Goal: Task Accomplishment & Management: Complete application form

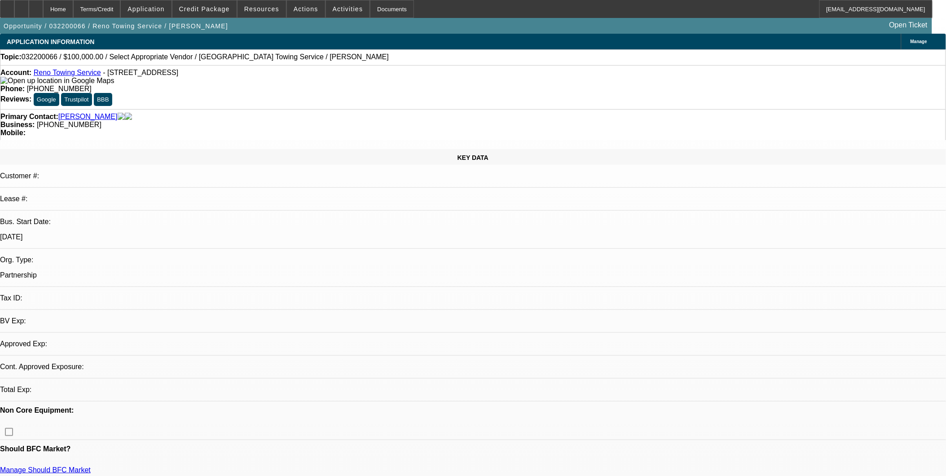
select select "0"
select select "2"
select select "0.1"
select select "1"
select select "2"
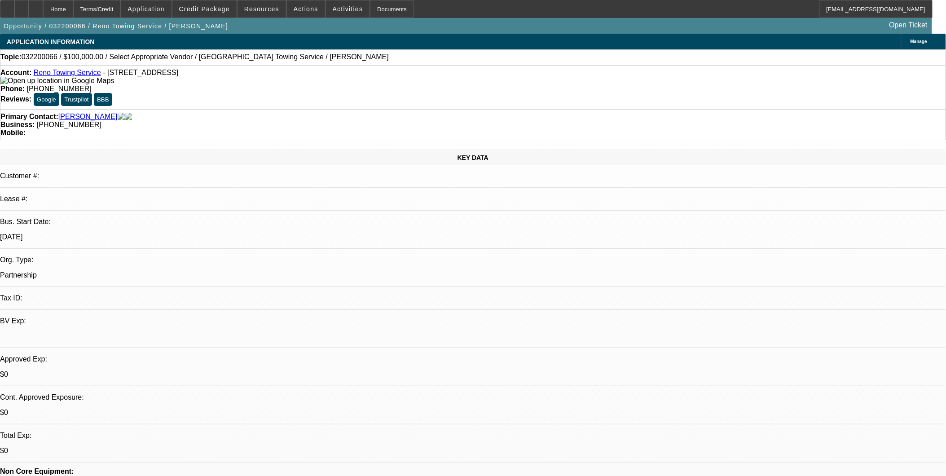
select select "4"
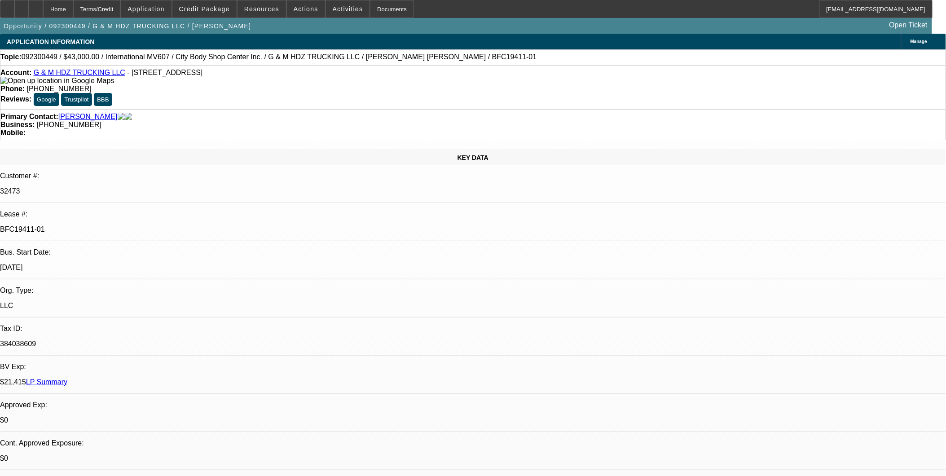
select select "0"
select select "2"
select select "0.1"
select select "0"
select select "2"
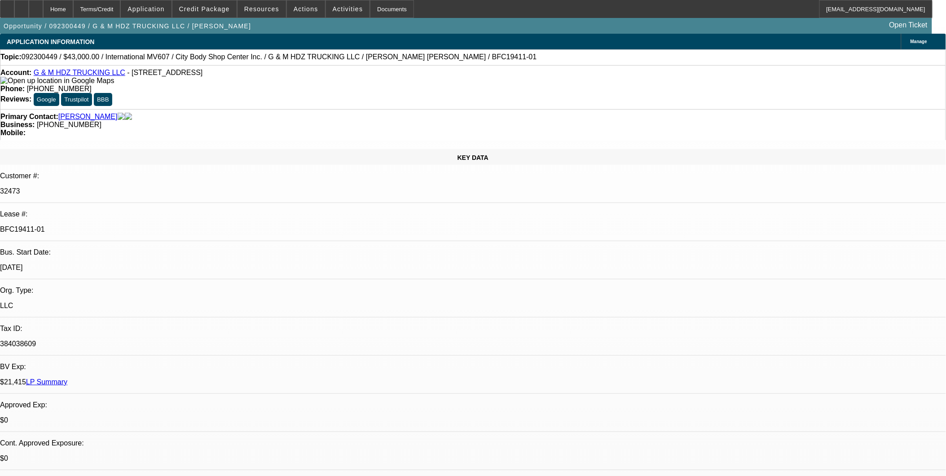
select select "0.1"
select select "0"
select select "2"
select select "0.1"
select select "0"
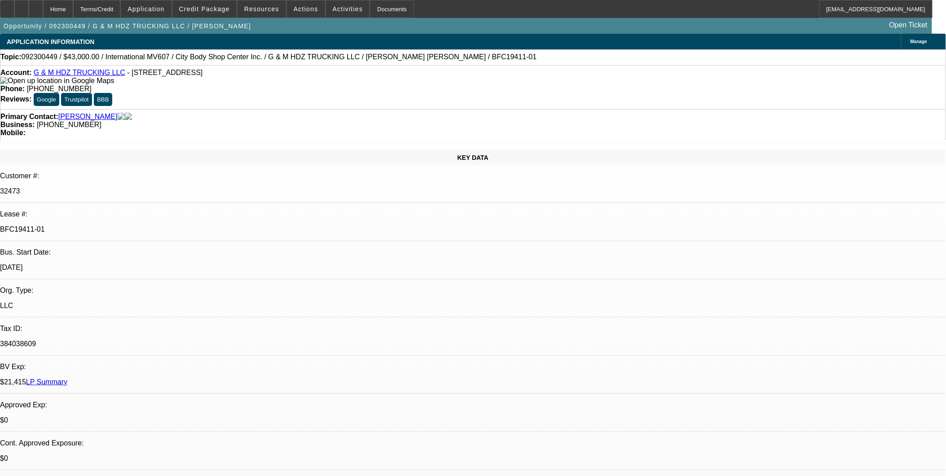
select select "2"
select select "0.1"
select select "1"
select select "2"
select select "4"
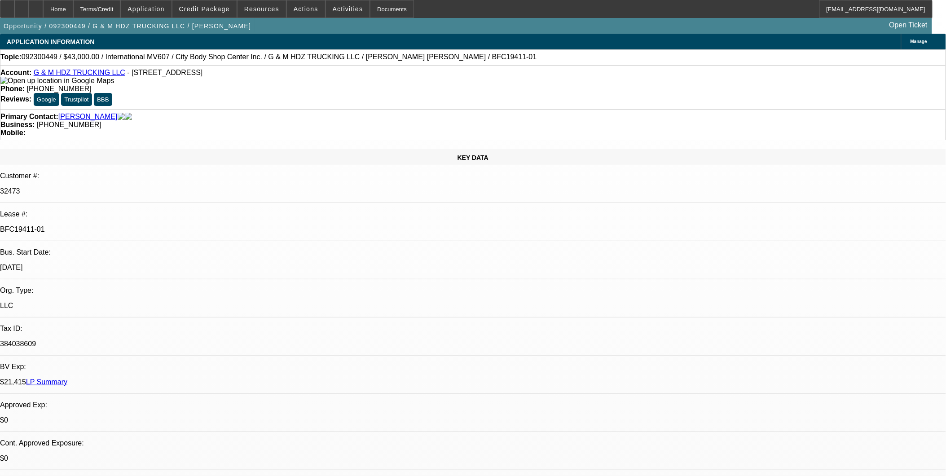
select select "1"
select select "2"
select select "4"
select select "1"
select select "2"
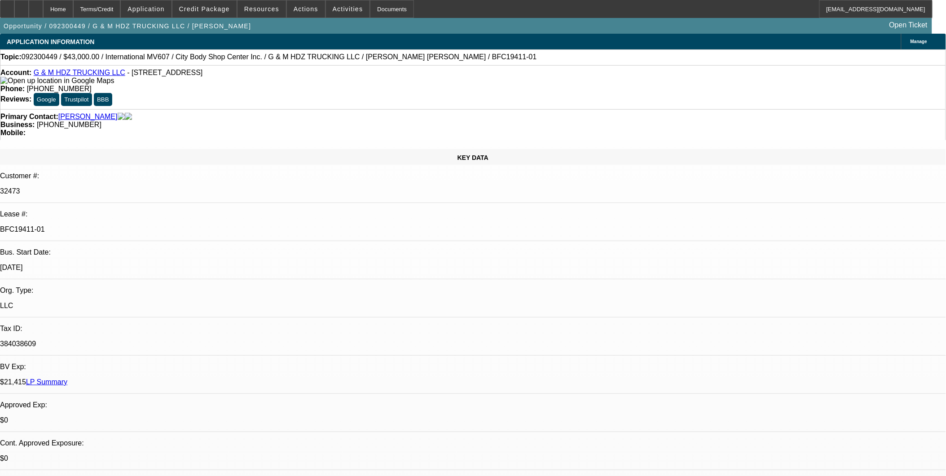
select select "4"
select select "1"
select select "2"
select select "4"
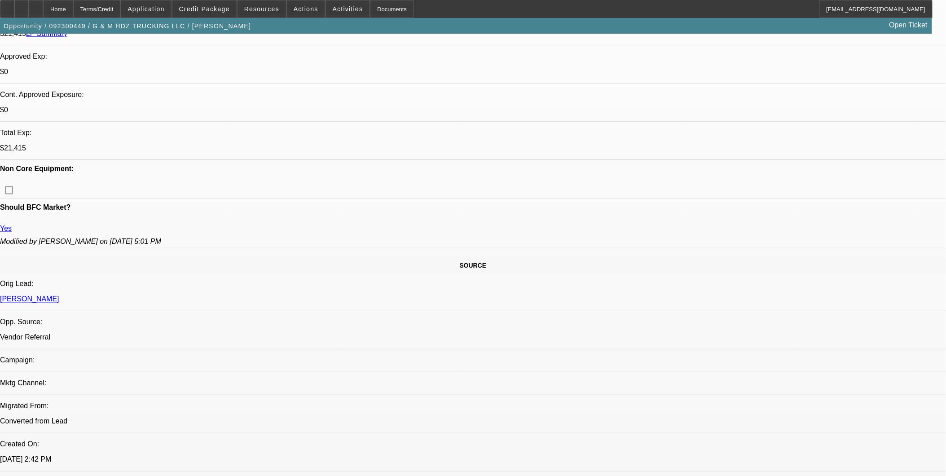
scroll to position [349, 0]
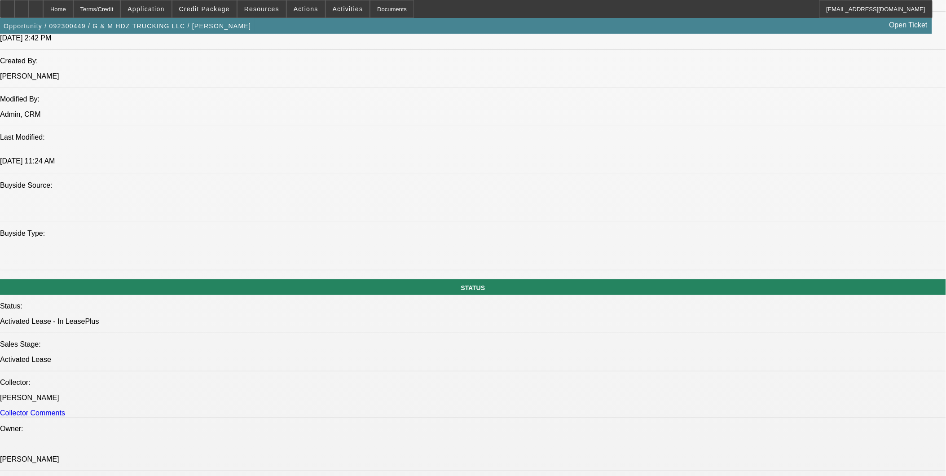
scroll to position [898, 0]
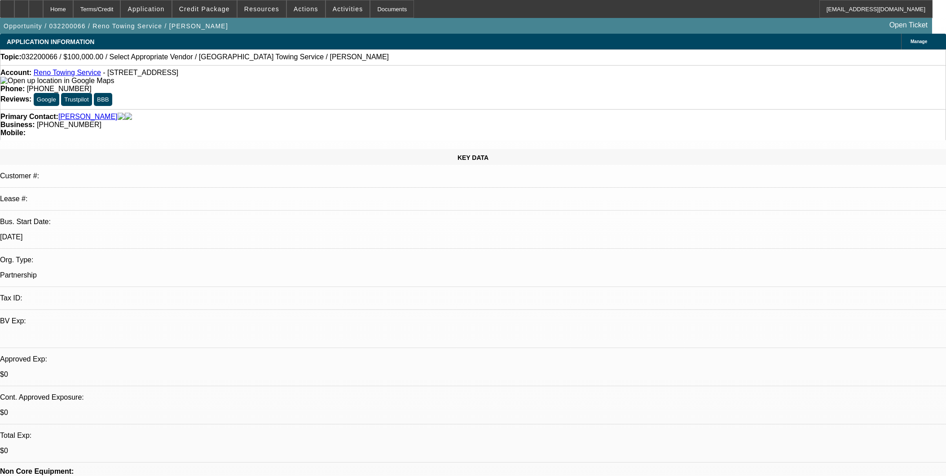
select select "0"
select select "2"
select select "0.1"
select select "4"
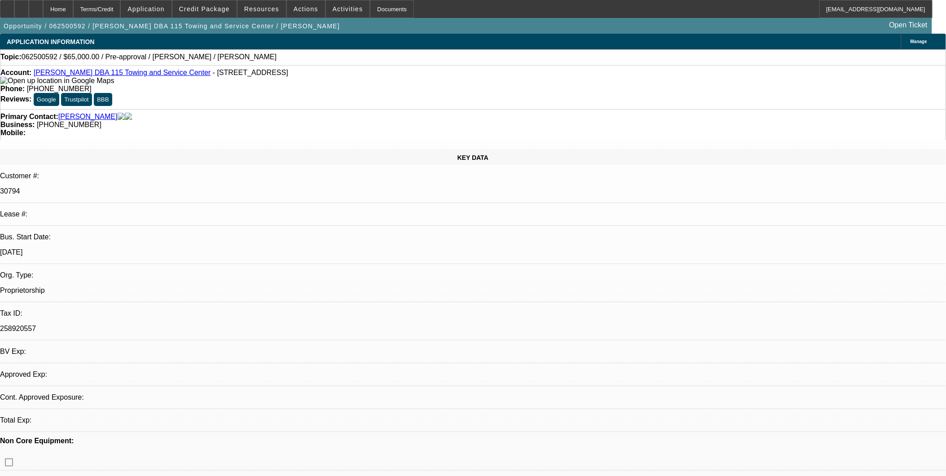
select select "0"
select select "2"
select select "0.1"
select select "1"
select select "2"
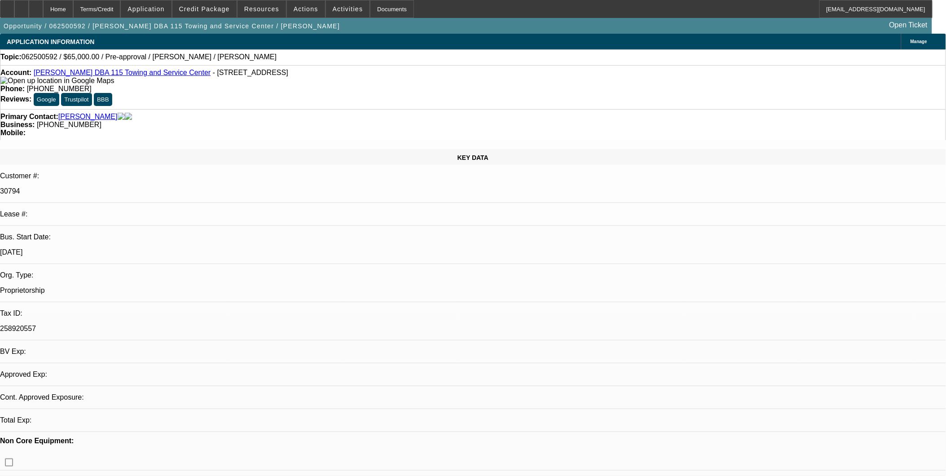
select select "4"
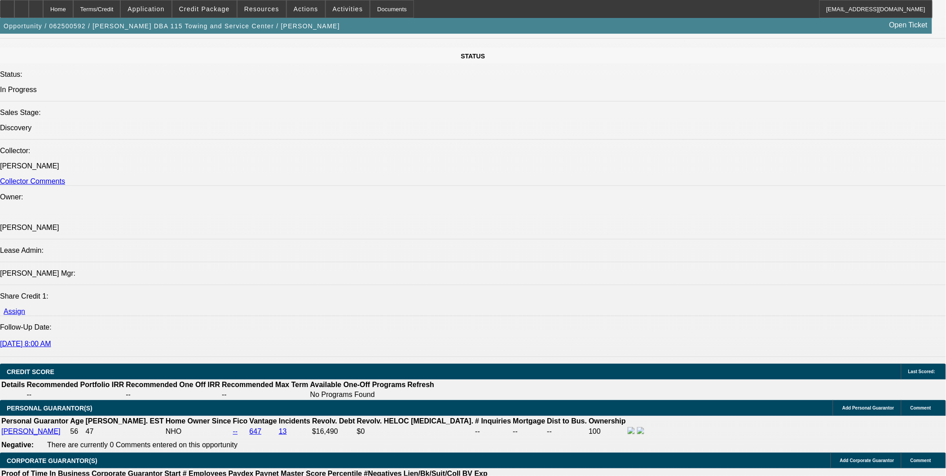
scroll to position [1097, 0]
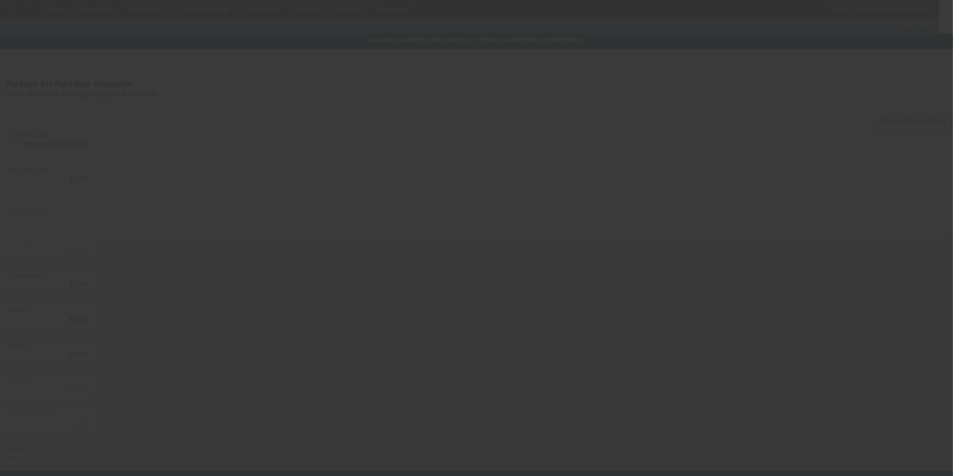
type input "$65,000.00"
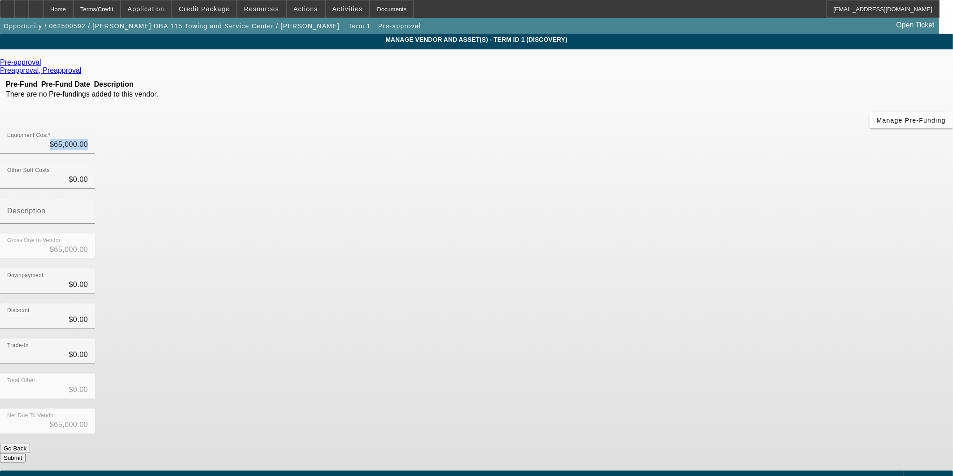
drag, startPoint x: 552, startPoint y: 68, endPoint x: 816, endPoint y: 108, distance: 267.0
click at [816, 108] on app-vendor-asset-manage "MANAGE VENDOR AND ASSET(S) - Term ID 1 (Discovery) Remove Vendor Pre-approval P…" at bounding box center [476, 275] width 953 height 482
type input "65000"
click at [88, 139] on input "65000" at bounding box center [47, 144] width 81 height 11
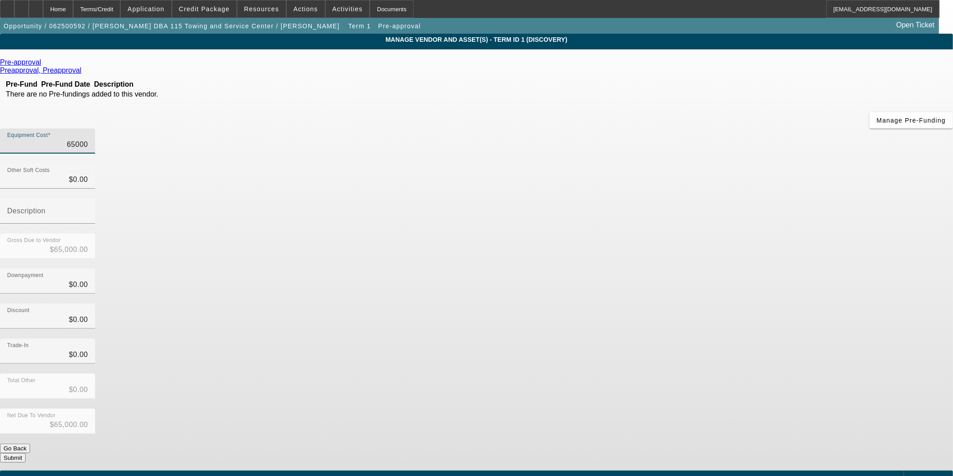
click at [88, 139] on input "65000" at bounding box center [47, 144] width 81 height 11
type input "$0.00"
type input "1"
type input "$1.00"
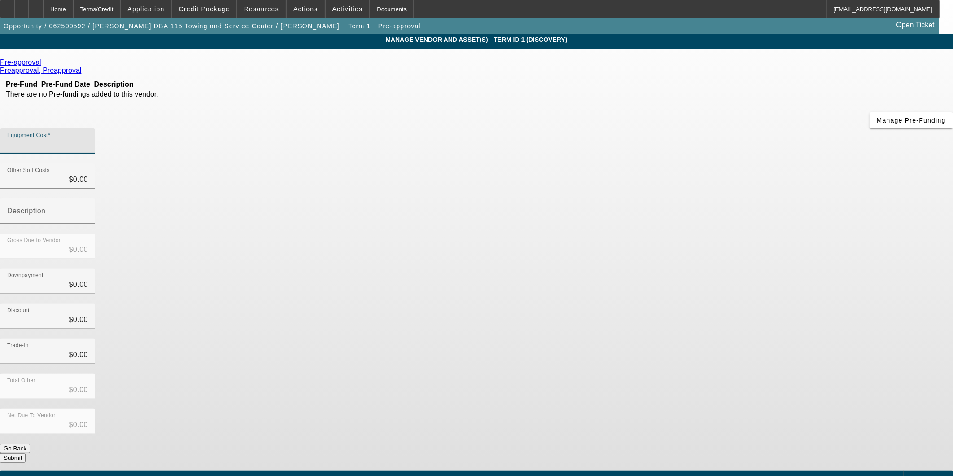
type input "$1.00"
type input "16"
type input "$16.00"
type input "169"
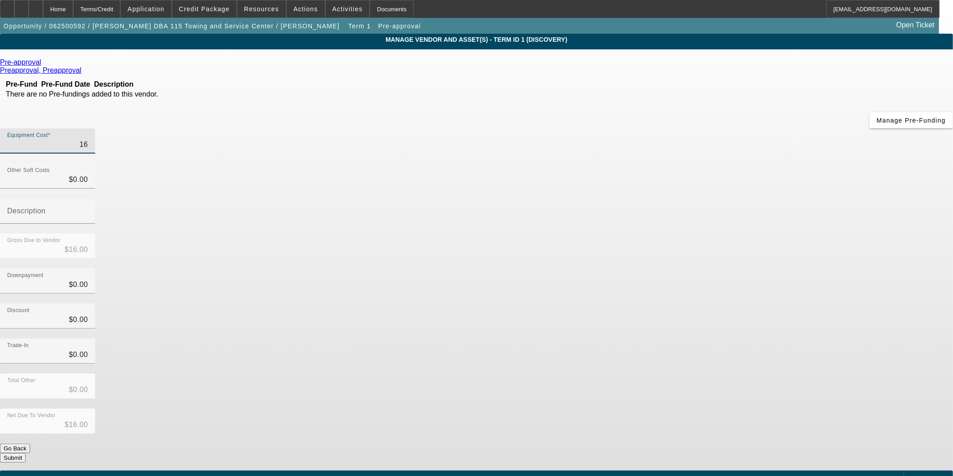
type input "$169.00"
type input "1690"
type input "$1,690.00"
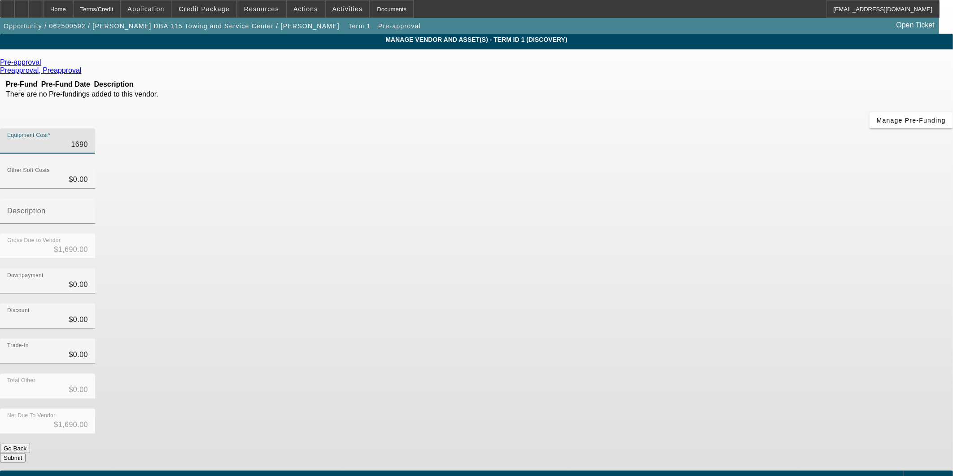
type input "16900"
type input "$16,900.00"
type input "169000"
type input "$169,000.00"
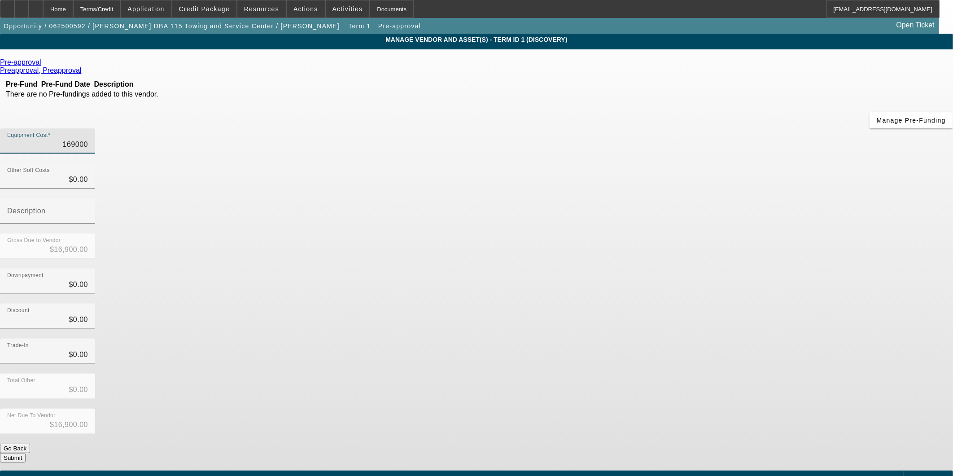
type input "$169,000.00"
click at [711, 303] on div "Discount $0.00" at bounding box center [476, 320] width 953 height 35
click at [26, 453] on button "Submit" at bounding box center [13, 457] width 26 height 9
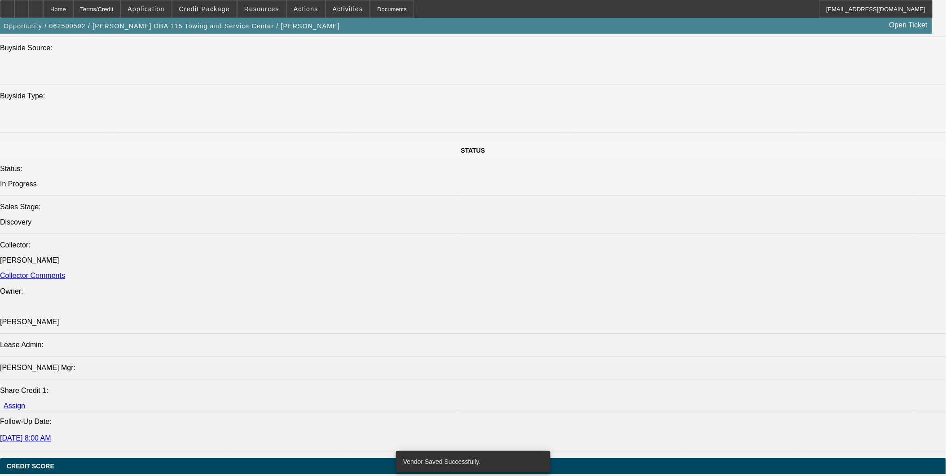
select select "0"
select select "2"
select select "0.1"
select select "4"
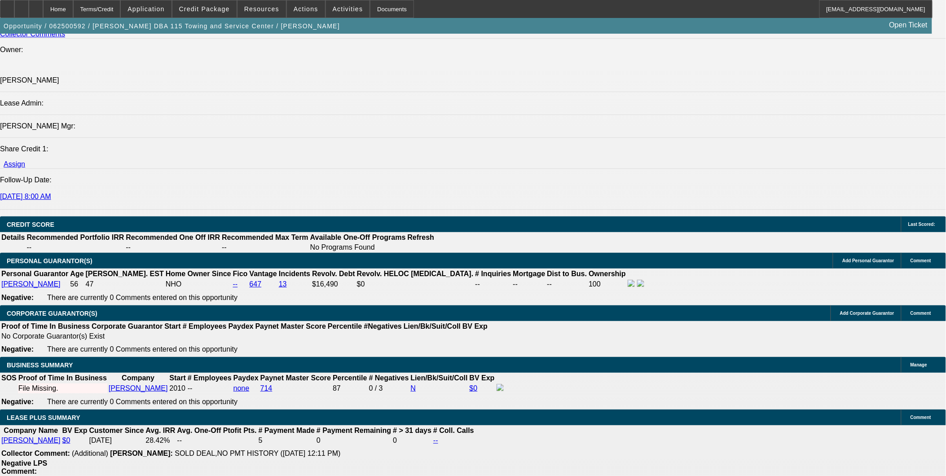
scroll to position [1147, 0]
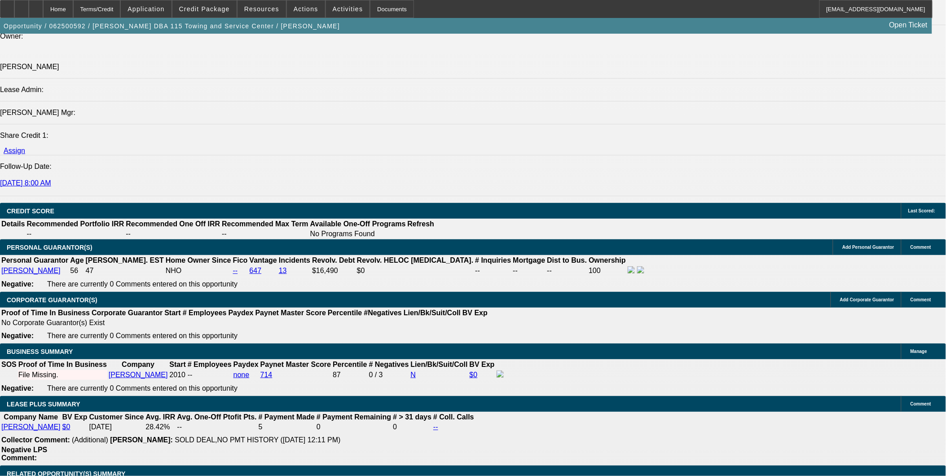
type input "60"
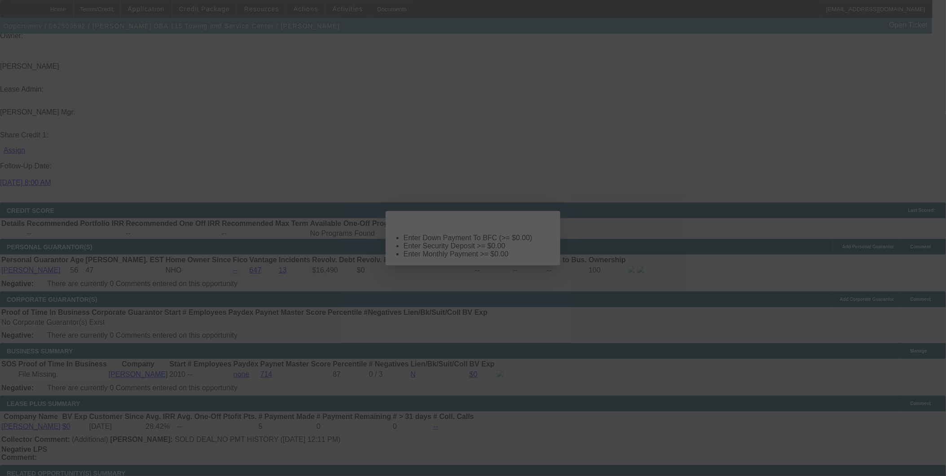
scroll to position [0, 0]
select select "0"
select select "2"
select select "0.1"
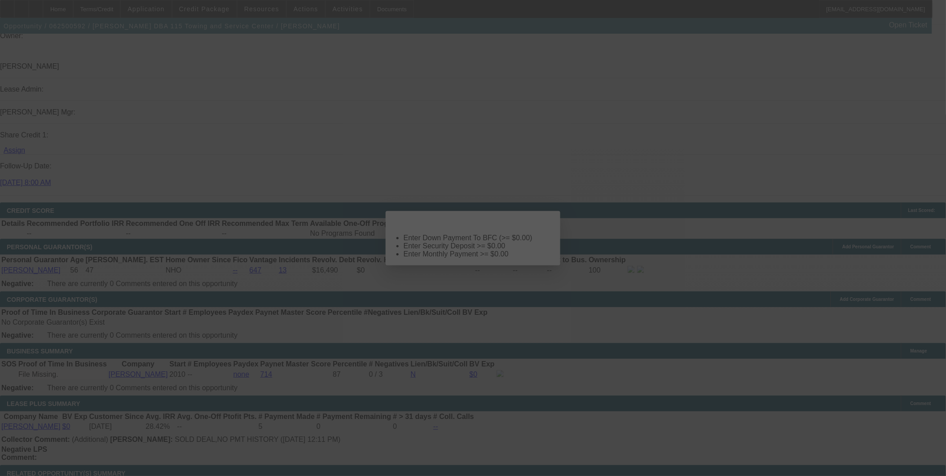
select select "4"
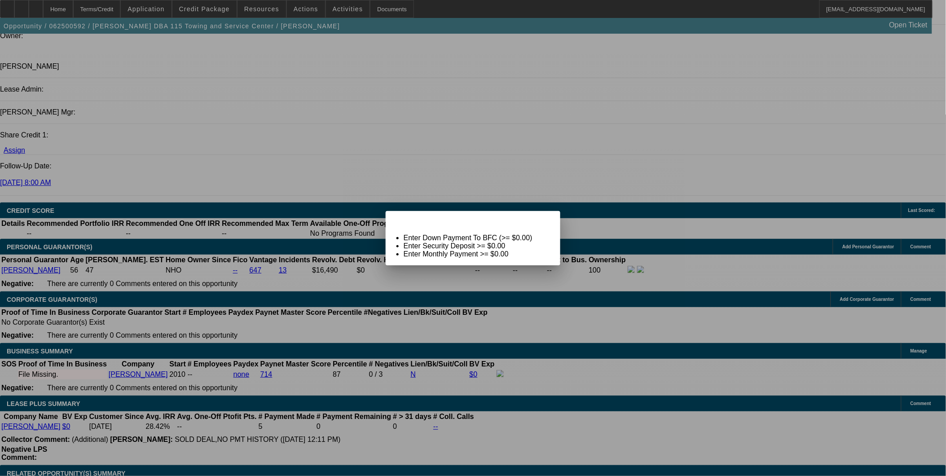
click at [540, 221] on div "Close" at bounding box center [550, 216] width 20 height 10
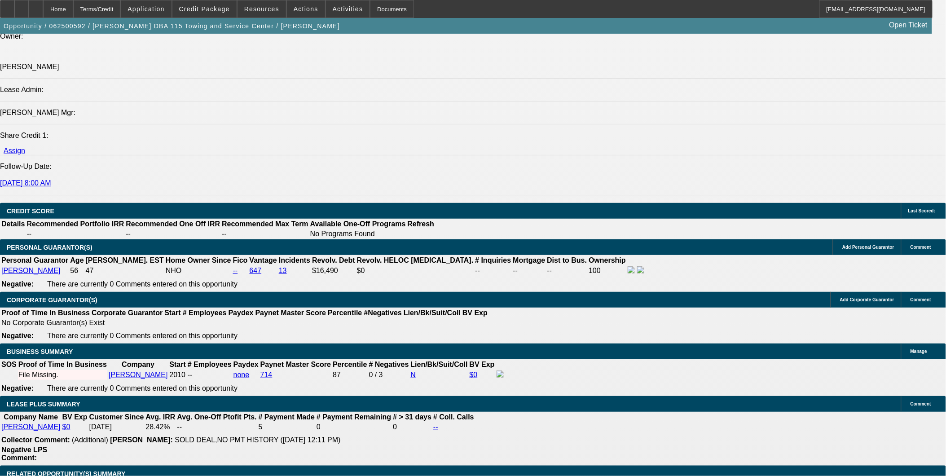
type input "$0.00"
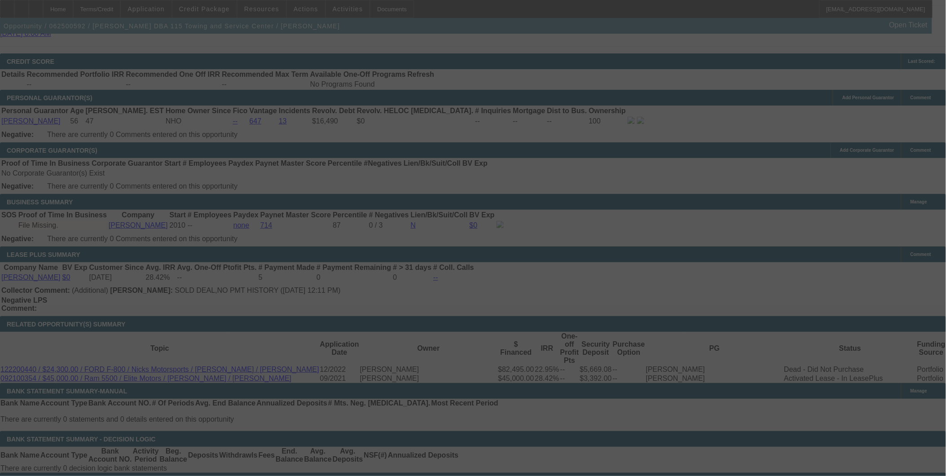
scroll to position [0, 0]
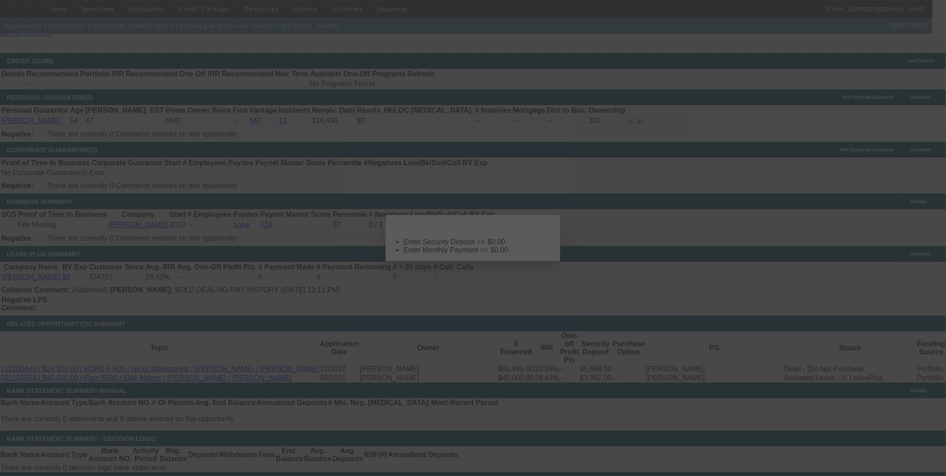
select select "0"
select select "2"
select select "0.1"
select select "4"
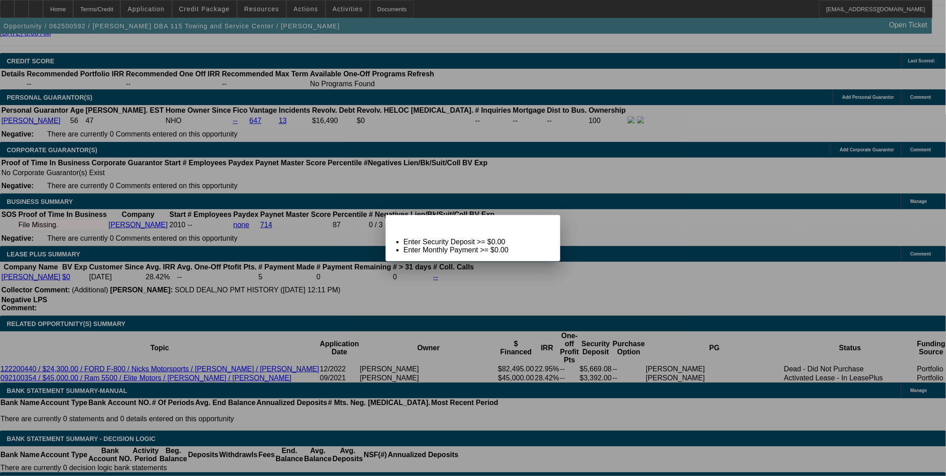
click at [546, 224] on div "Close" at bounding box center [550, 220] width 20 height 10
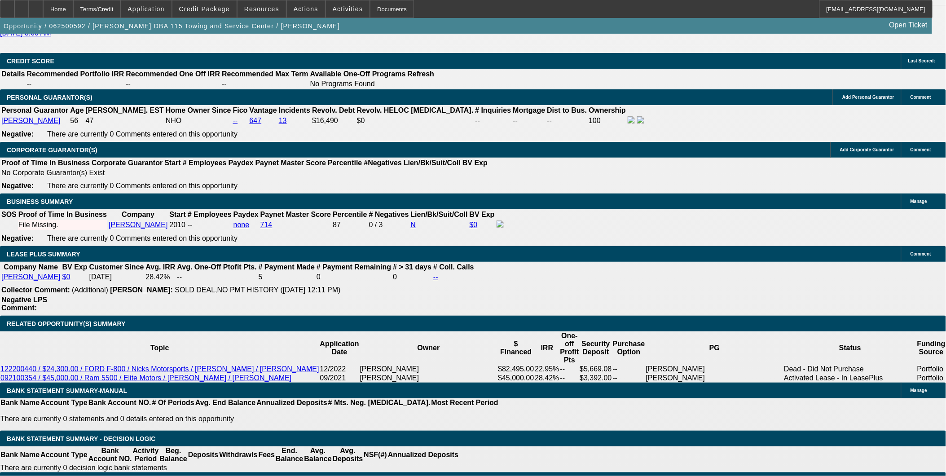
scroll to position [1296, 0]
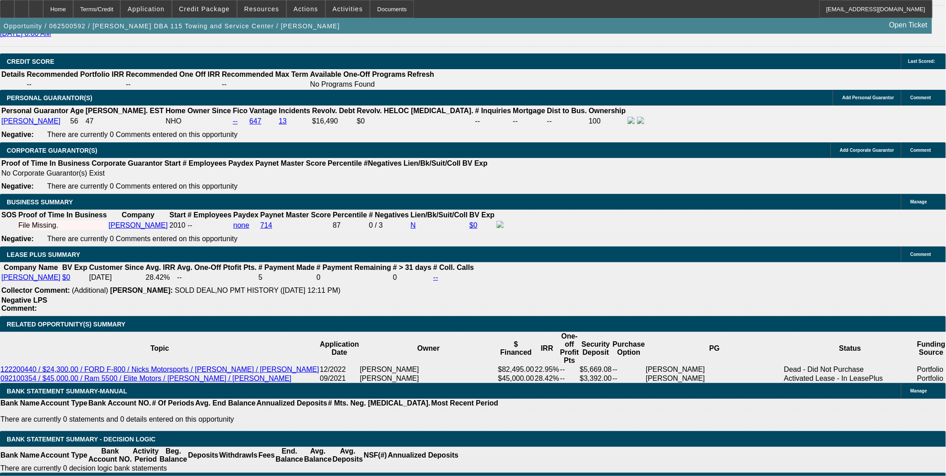
type input "8"
type input "$6,853.42"
type input "$3,426.71"
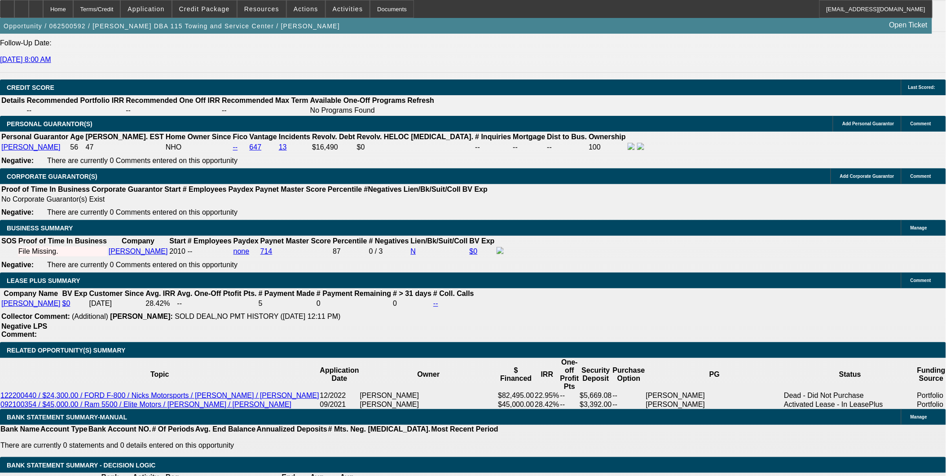
scroll to position [1247, 0]
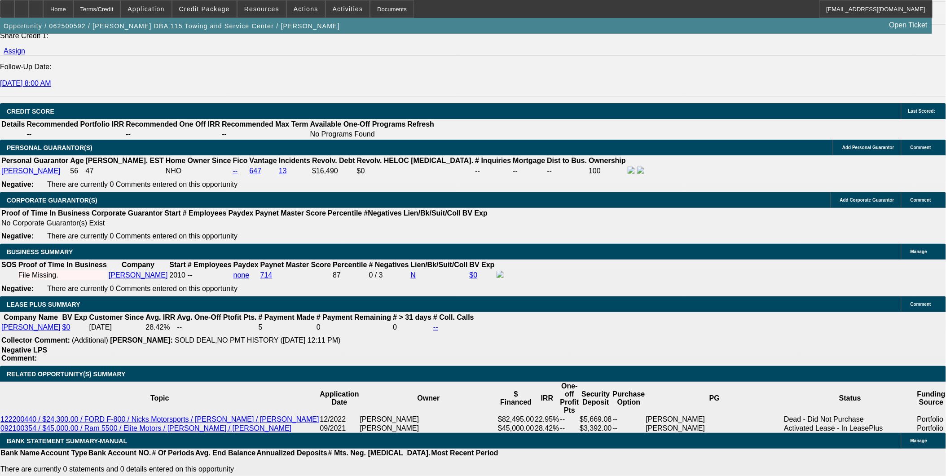
type input "8"
drag, startPoint x: 188, startPoint y: 233, endPoint x: 217, endPoint y: 235, distance: 29.7
type input "8"
type input "$43,527.32"
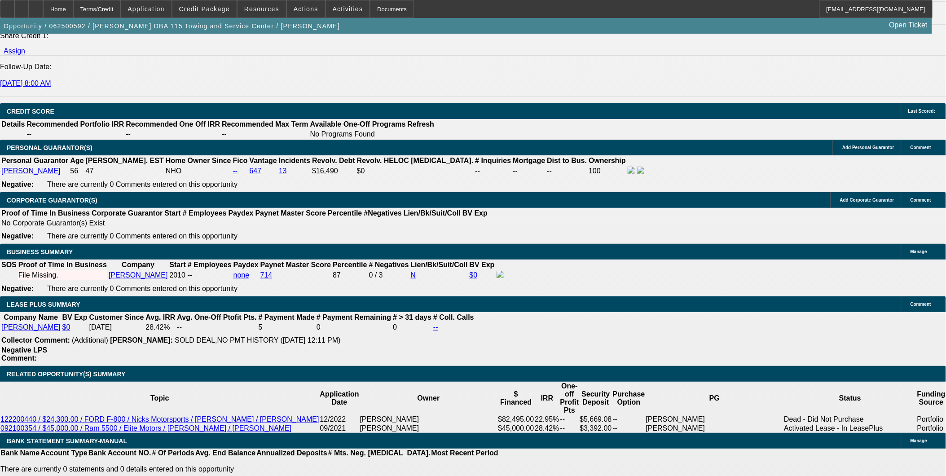
type input "$21,763.66"
type input "84"
type input "$5,268.14"
type input "$2,634.07"
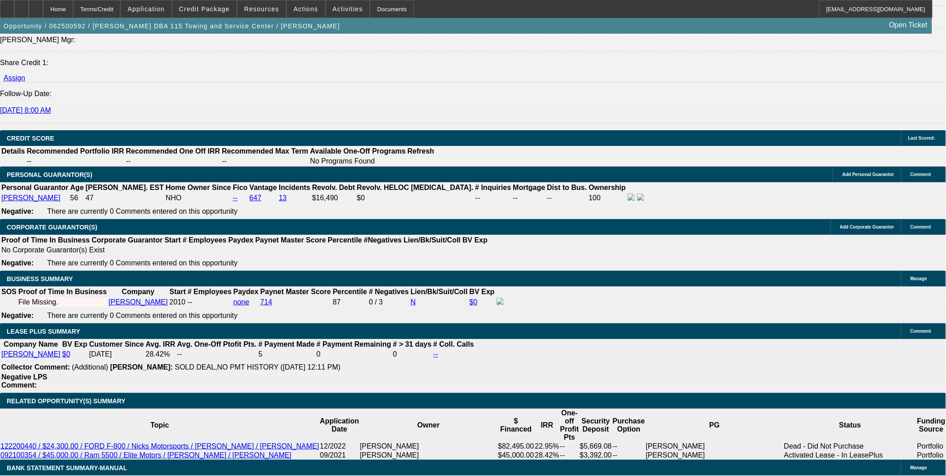
scroll to position [1147, 0]
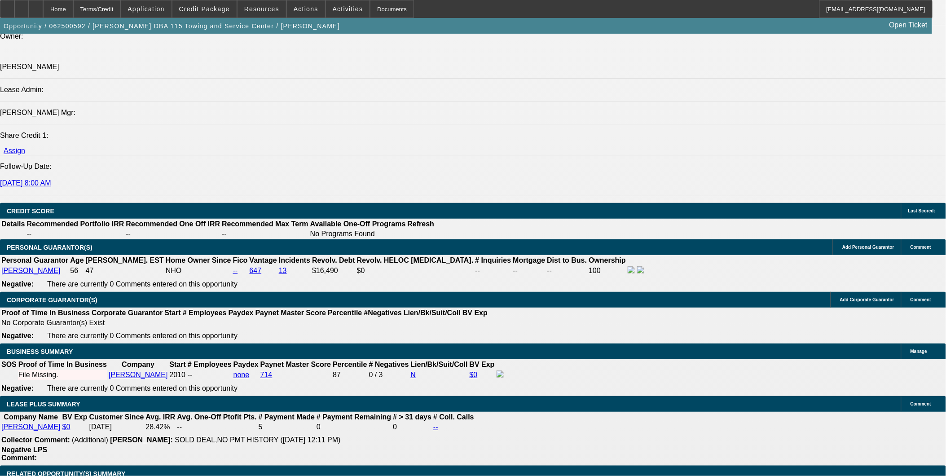
type input "84"
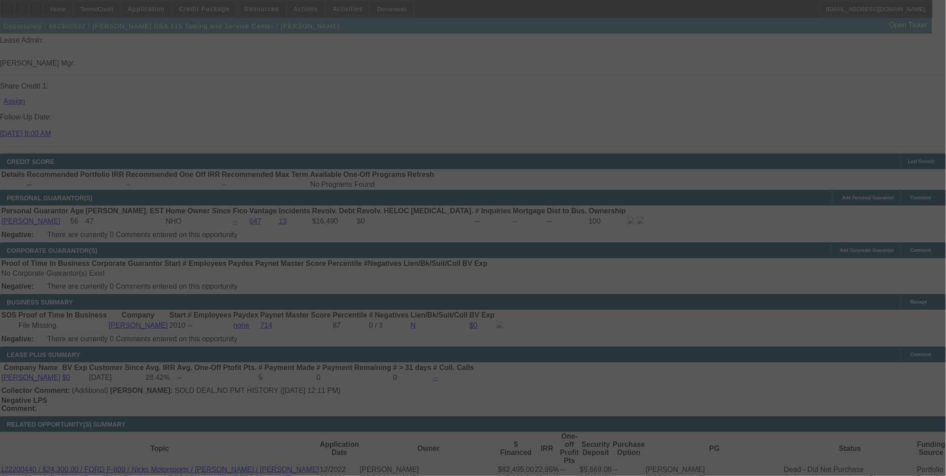
scroll to position [1197, 0]
select select "0"
select select "2"
select select "0.1"
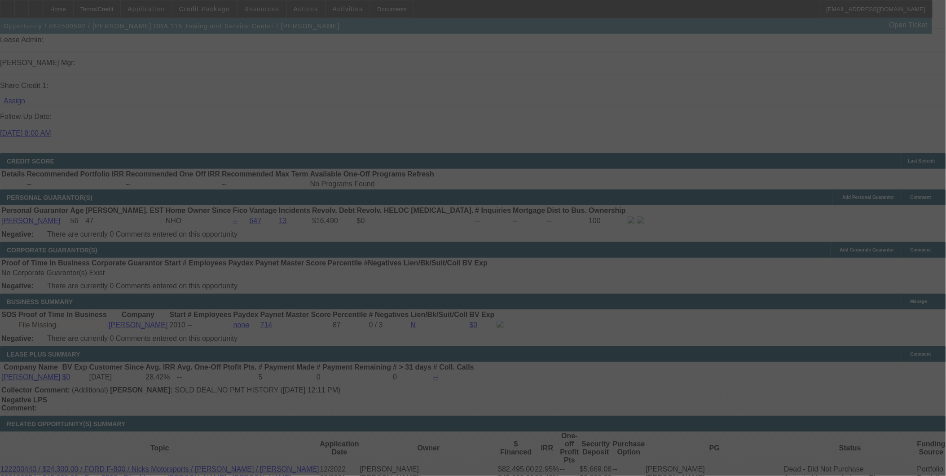
select select "4"
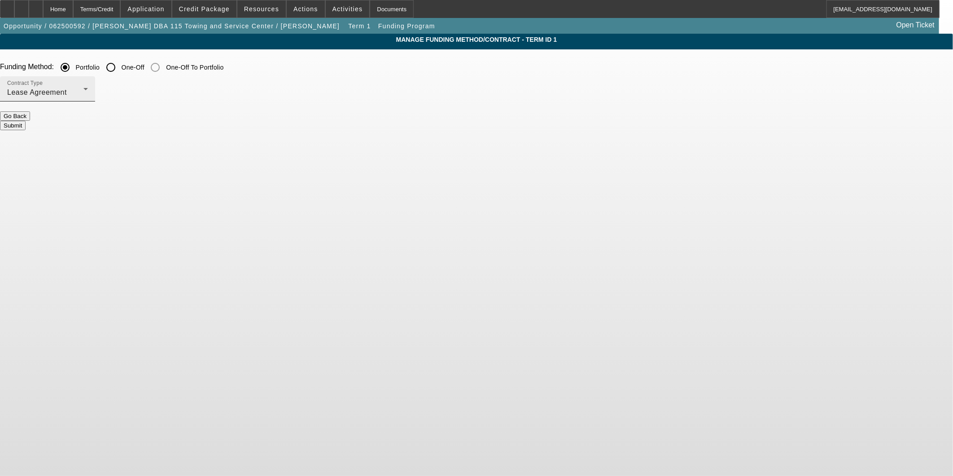
click at [88, 77] on div "Contract Type Lease Agreement" at bounding box center [47, 88] width 81 height 25
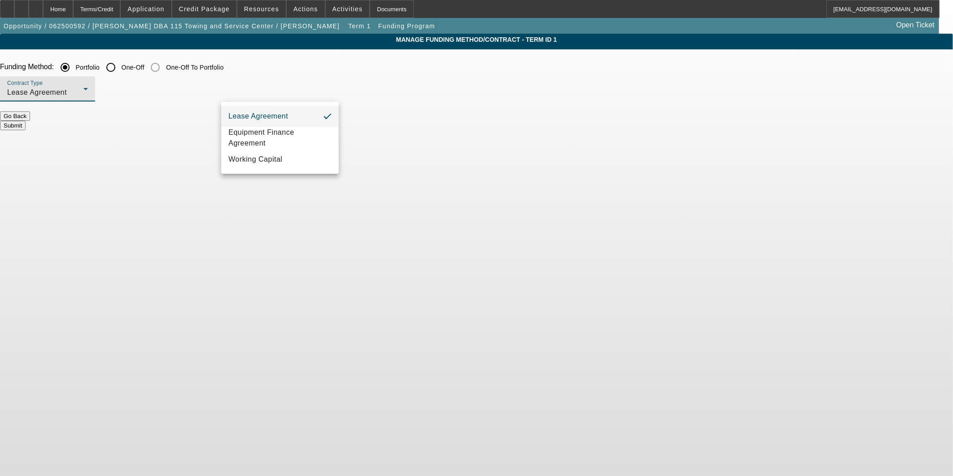
click at [310, 83] on div at bounding box center [476, 238] width 953 height 476
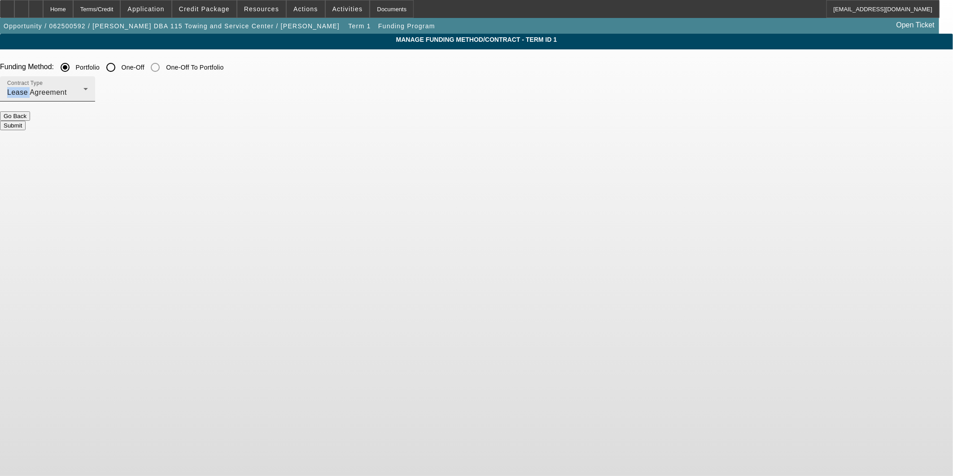
click at [88, 83] on div "Contract Type Lease Agreement" at bounding box center [47, 88] width 81 height 25
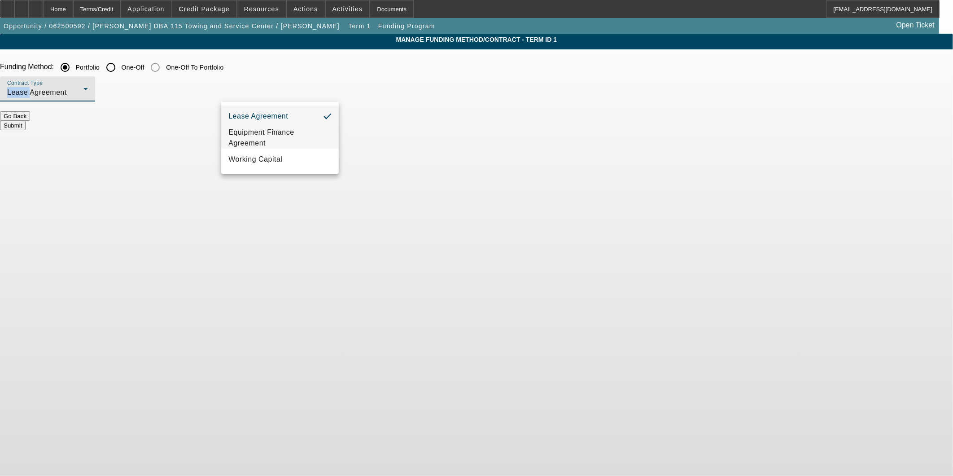
drag, startPoint x: 315, startPoint y: 77, endPoint x: 276, endPoint y: 133, distance: 68.5
click at [276, 133] on span "Equipment Finance Agreement" at bounding box center [279, 138] width 103 height 22
click at [26, 121] on button "Submit" at bounding box center [13, 125] width 26 height 9
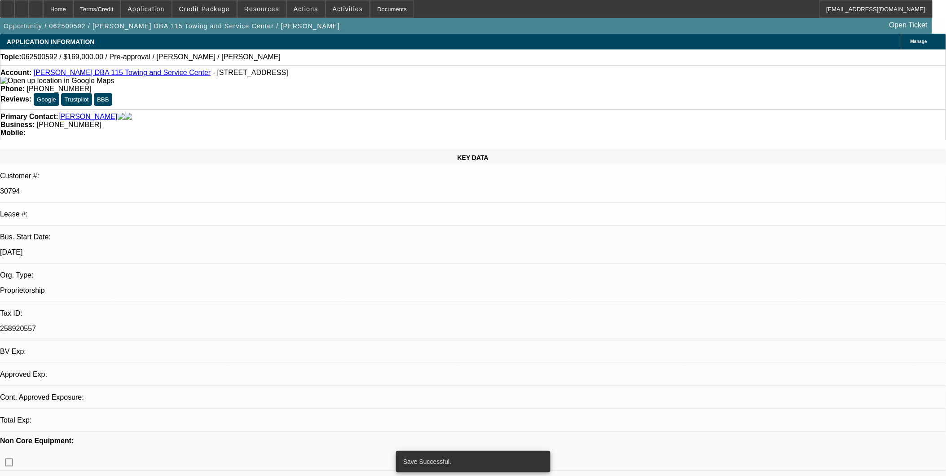
select select "0"
select select "2"
select select "0"
select select "6"
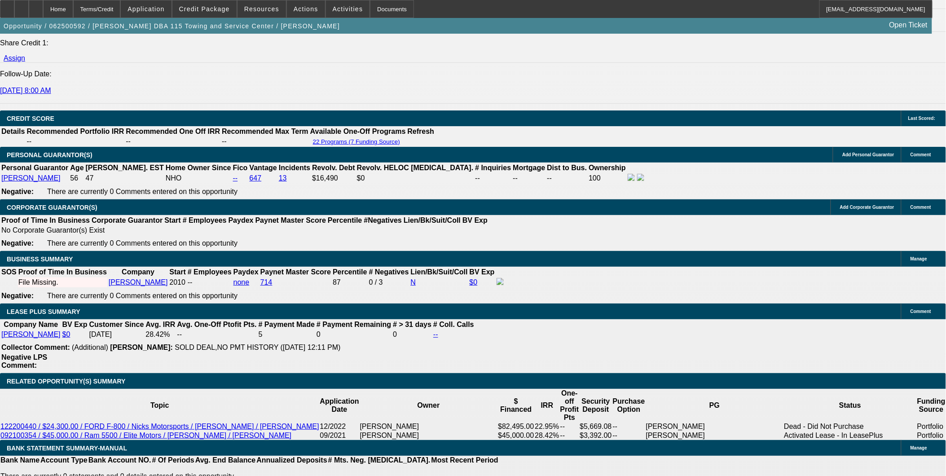
scroll to position [1247, 0]
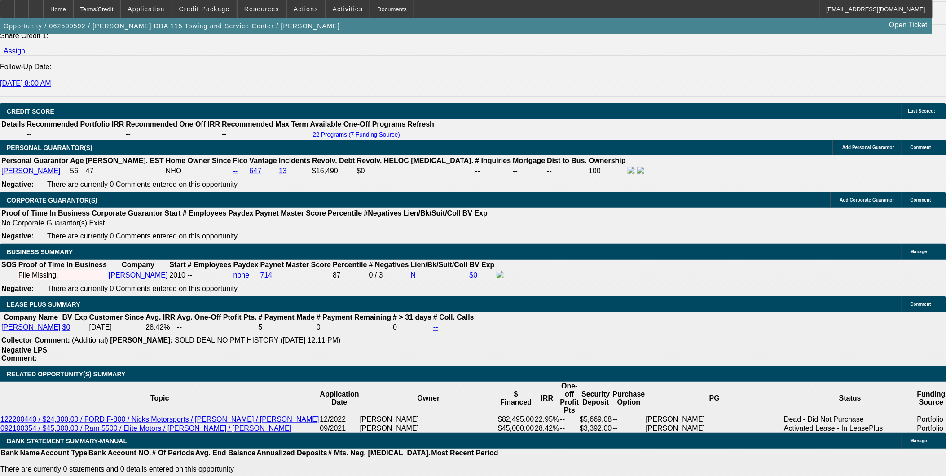
drag, startPoint x: 185, startPoint y: 232, endPoint x: 240, endPoint y: 242, distance: 55.2
type input "UNKNOWN"
type input "7"
type input "$49,581.88"
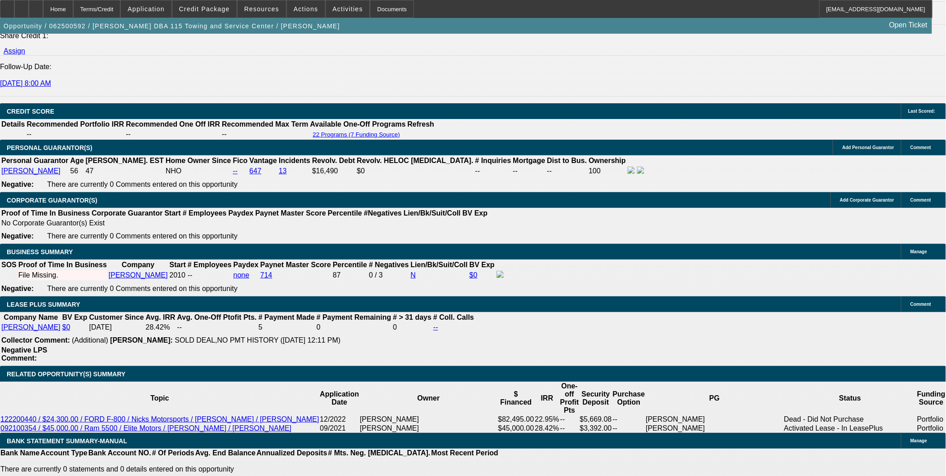
type input "$24,790.94"
type input "72"
type input "$5,926.24"
type input "$2,963.12"
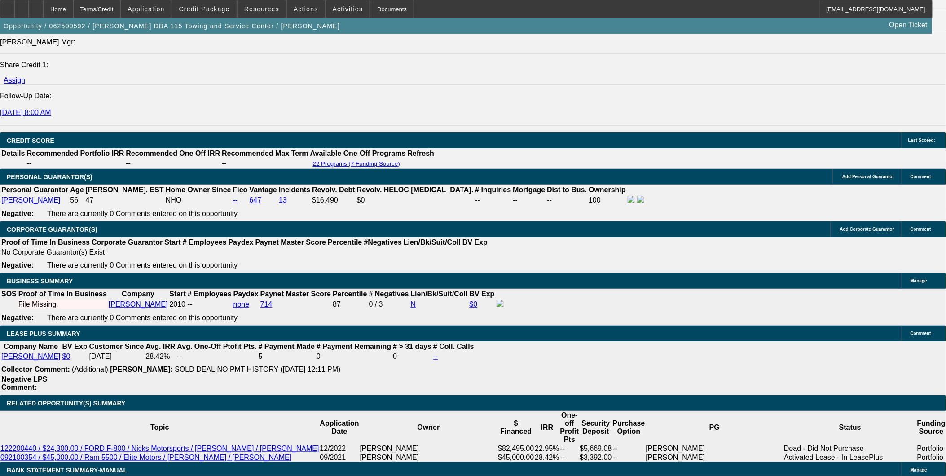
scroll to position [1147, 0]
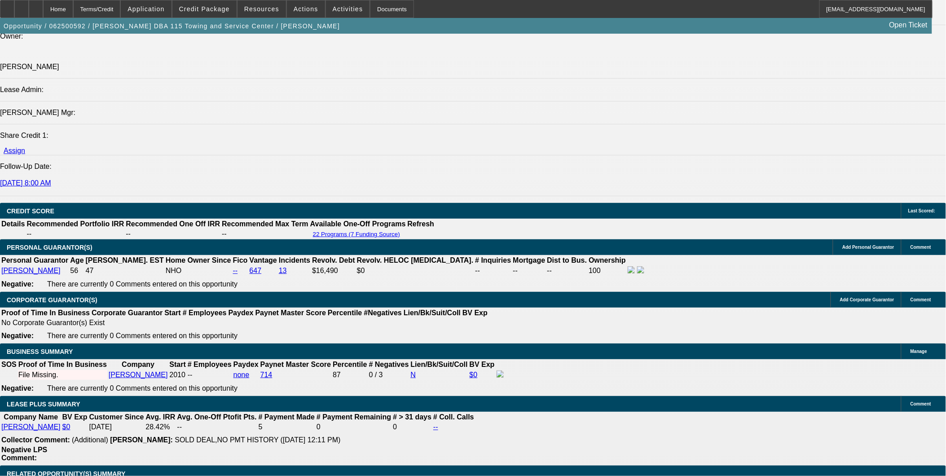
type input "72"
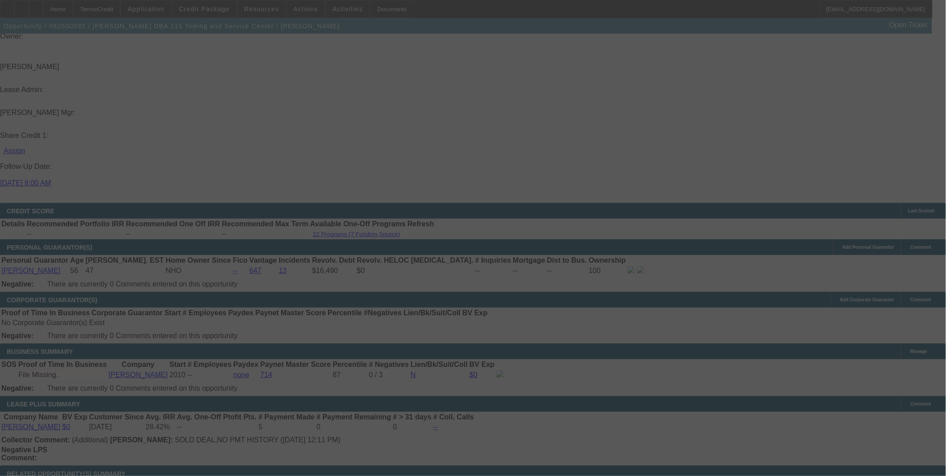
select select "0"
select select "2"
select select "0"
select select "6"
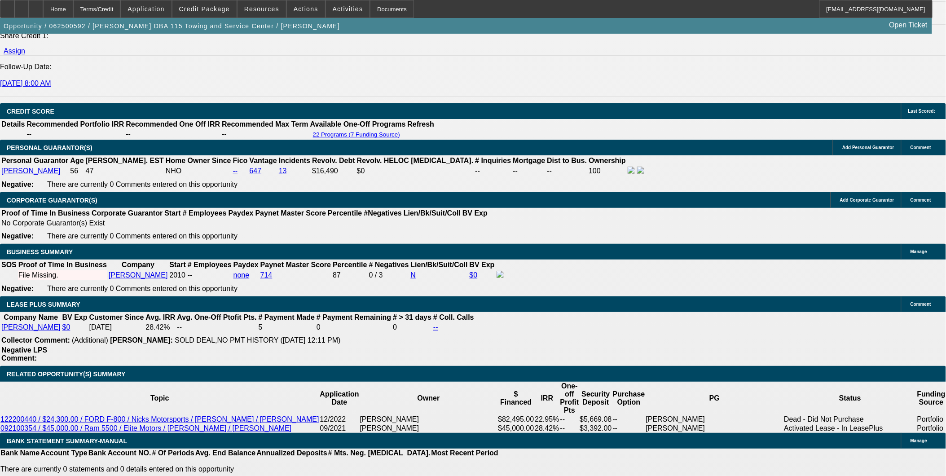
scroll to position [1197, 0]
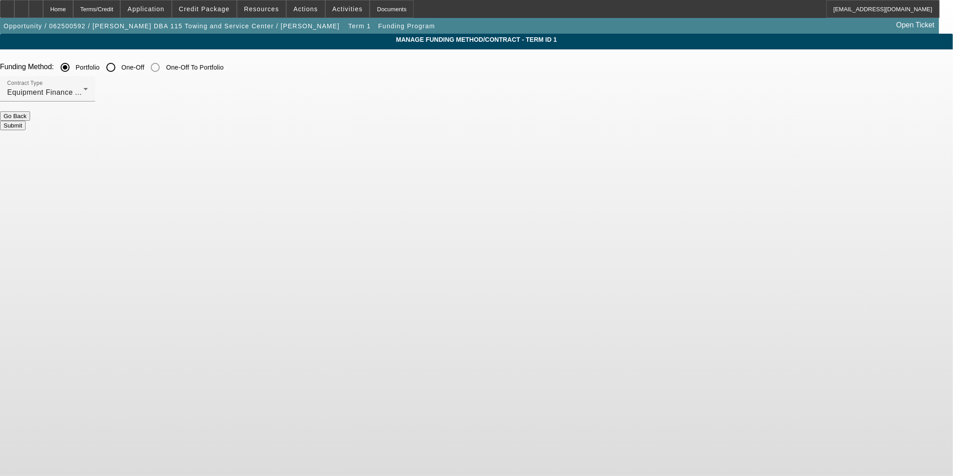
click at [120, 66] on input "One-Off" at bounding box center [111, 67] width 18 height 18
radio input "true"
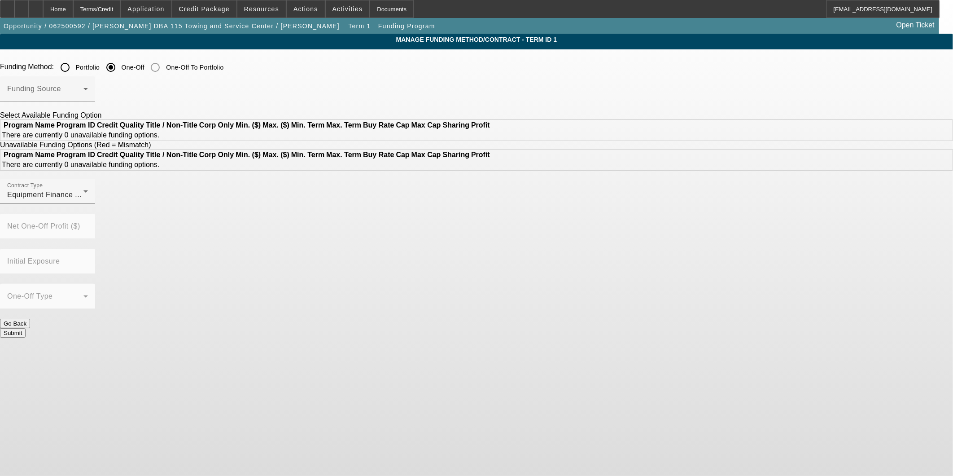
click at [95, 102] on div at bounding box center [47, 106] width 95 height 10
click at [83, 92] on span at bounding box center [45, 92] width 76 height 11
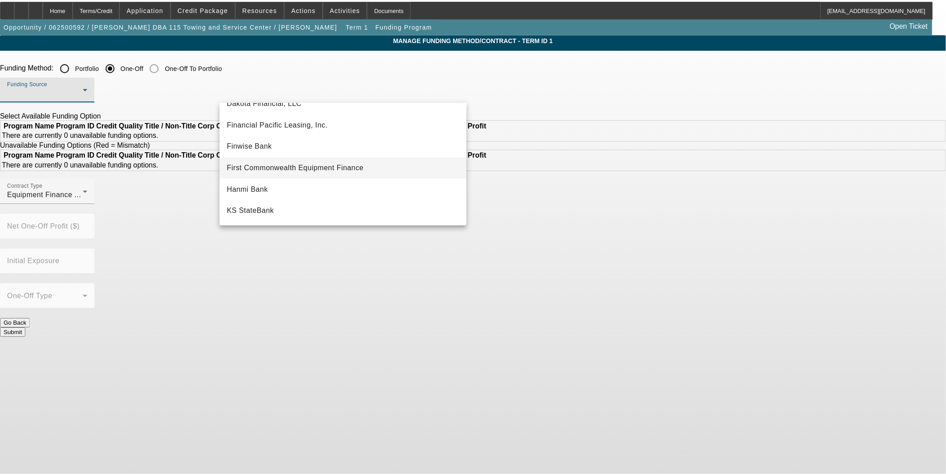
scroll to position [149, 0]
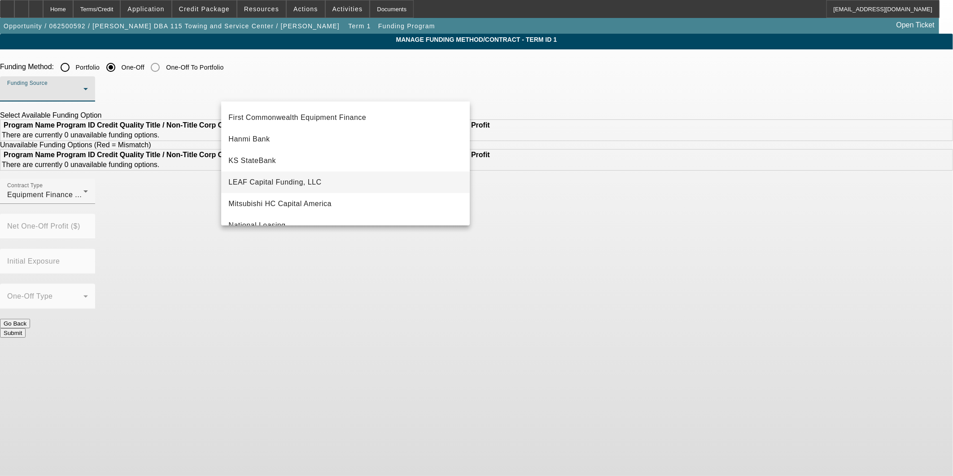
click at [321, 182] on mat-option "LEAF Capital Funding, LLC" at bounding box center [345, 182] width 249 height 22
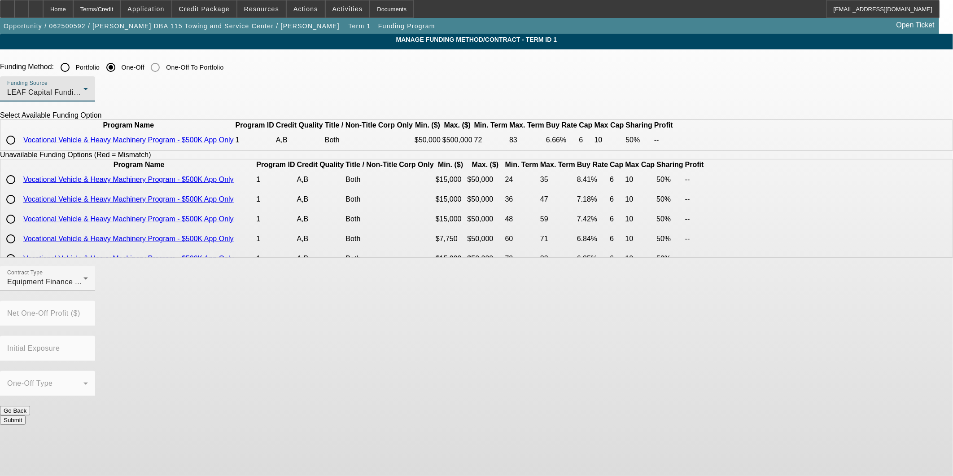
click at [20, 149] on input "radio" at bounding box center [11, 140] width 18 height 18
radio input "true"
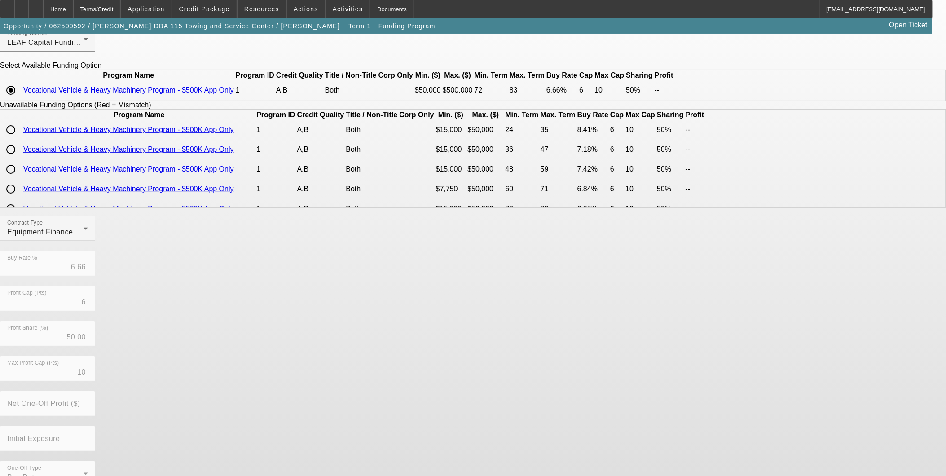
scroll to position [82, 0]
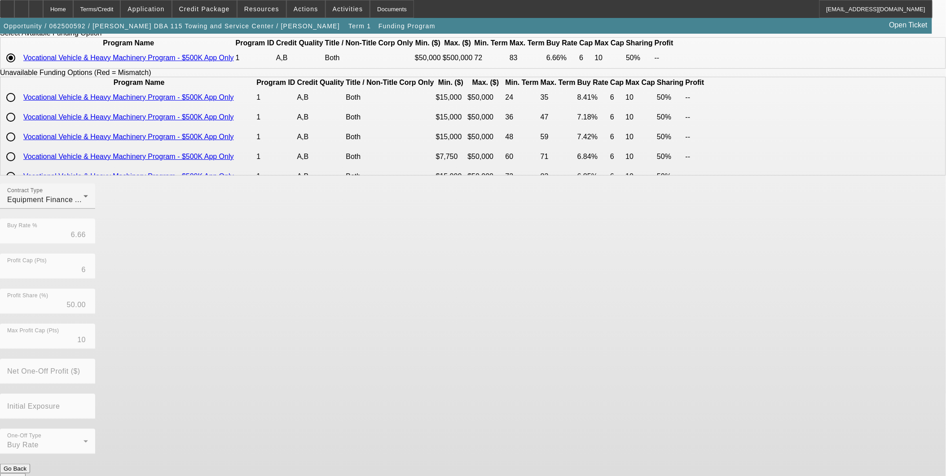
click at [26, 473] on button "Submit" at bounding box center [13, 477] width 26 height 9
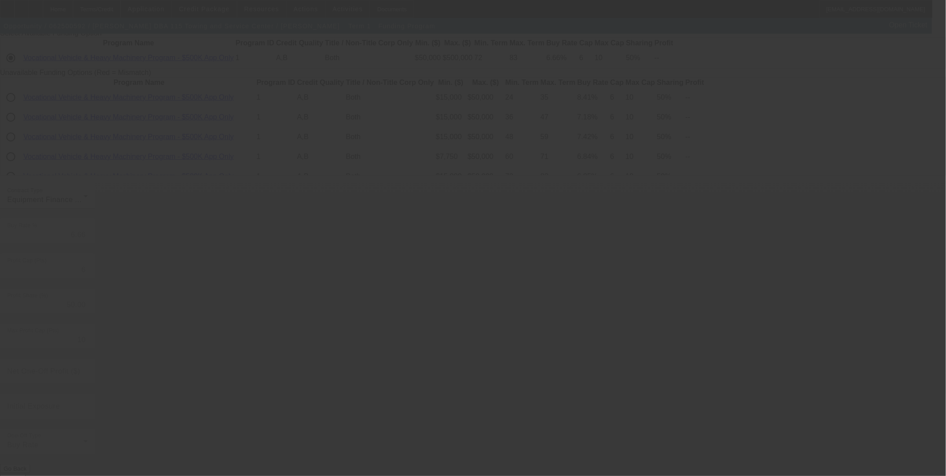
radio input "true"
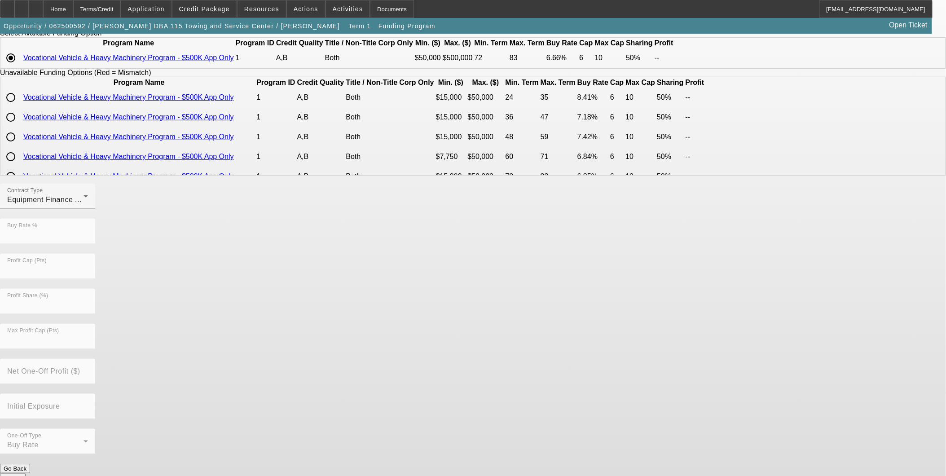
scroll to position [0, 0]
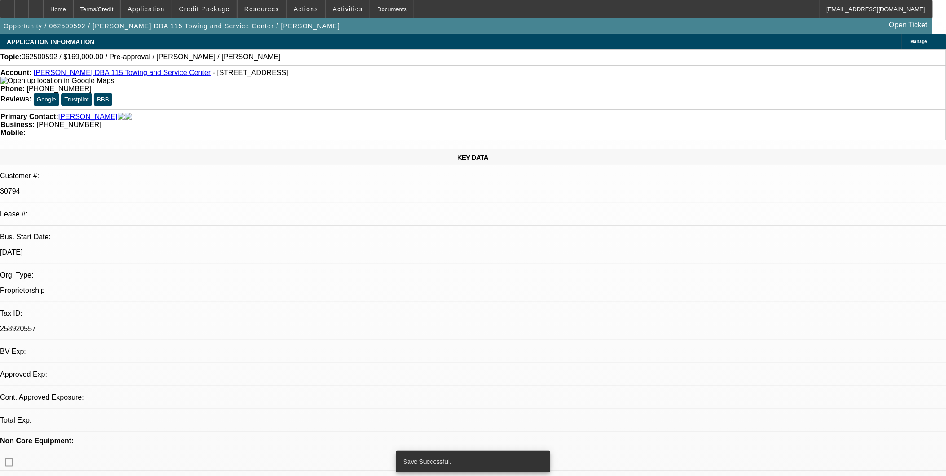
select select "0"
select select "2"
select select "0"
select select "6"
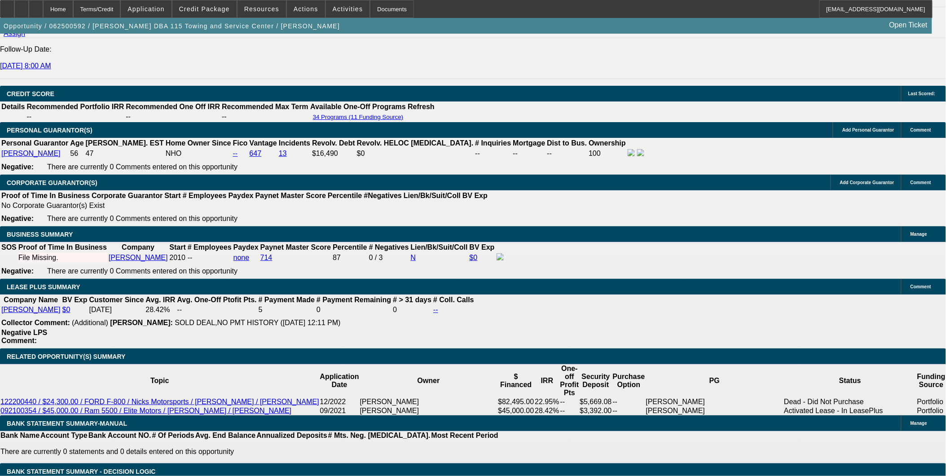
scroll to position [1247, 0]
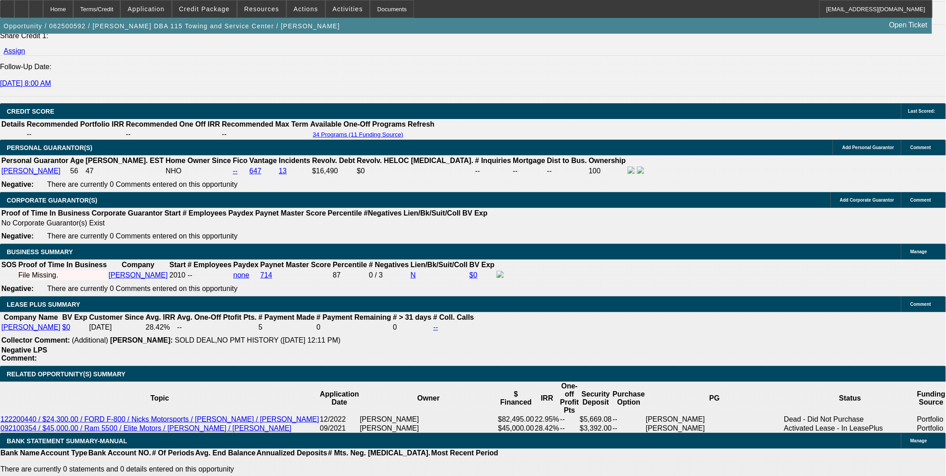
drag, startPoint x: 142, startPoint y: 232, endPoint x: 317, endPoint y: 251, distance: 176.6
drag, startPoint x: 149, startPoint y: 236, endPoint x: 308, endPoint y: 234, distance: 159.8
type input "$2,963.12"
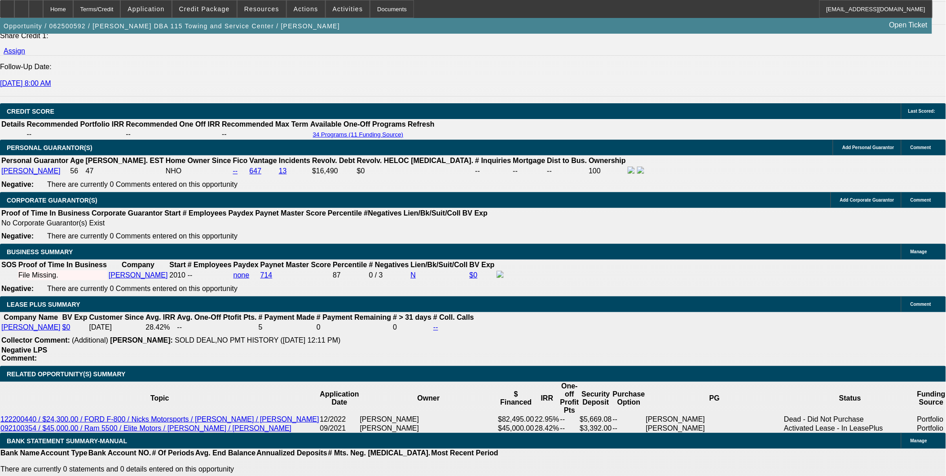
drag, startPoint x: 190, startPoint y: 231, endPoint x: 265, endPoint y: 240, distance: 75.5
type input "UNKNOWN"
type input "6"
type input "$57,655.06"
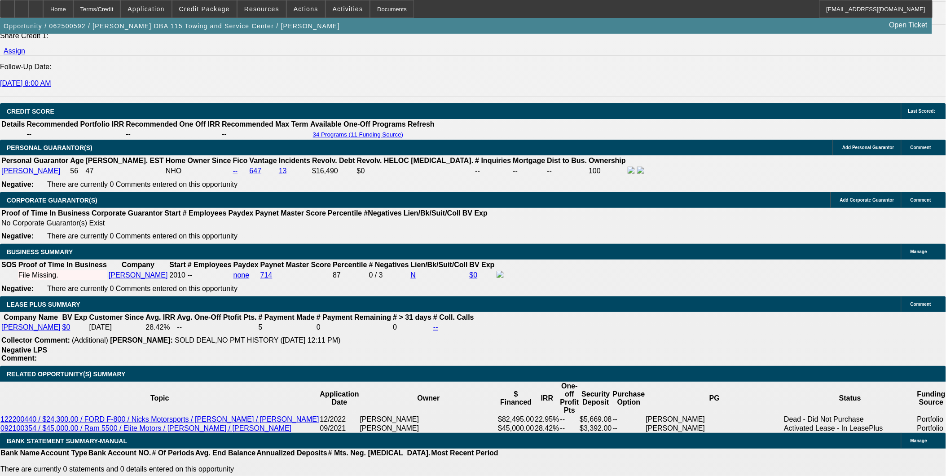
type input "$28,827.53"
type input "60"
type input "$6,853.42"
type input "$3,426.71"
type input "60"
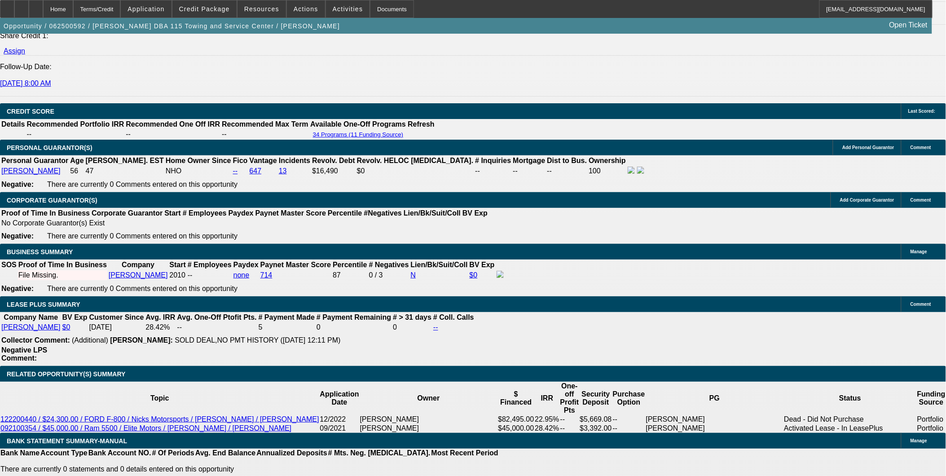
drag, startPoint x: 142, startPoint y: 237, endPoint x: 303, endPoint y: 256, distance: 162.3
type input "3"
type input "$6.00"
type input "3080"
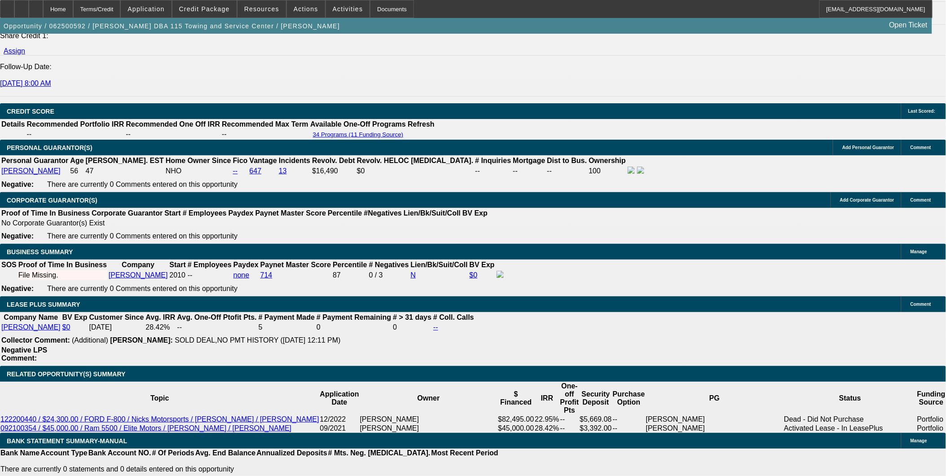
type input "$6,160.00"
type input "3.6"
type input "$3,080.00"
drag, startPoint x: 184, startPoint y: 232, endPoint x: 248, endPoint y: 244, distance: 65.2
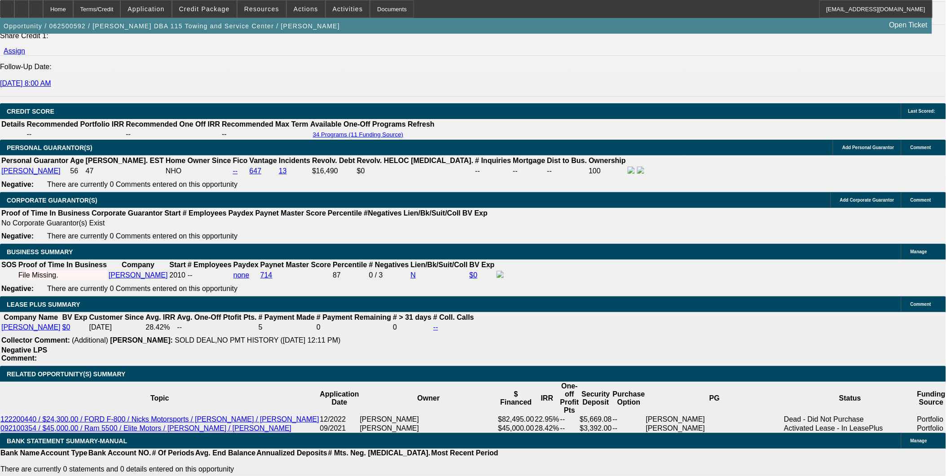
type input "7"
type input "$48,862.66"
type input "$24,431.33"
type input "72"
type input "$5,222.70"
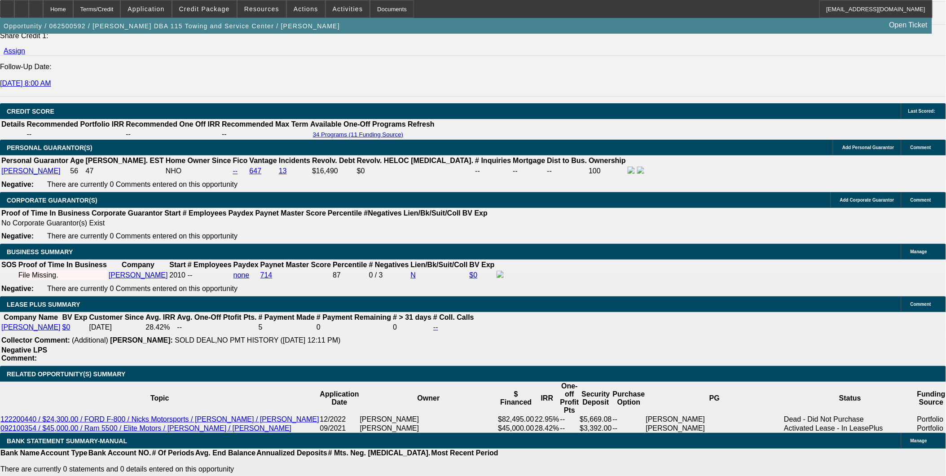
type input "$2,611.35"
type input "72"
drag, startPoint x: 151, startPoint y: 233, endPoint x: 231, endPoint y: 237, distance: 80.0
type input "3"
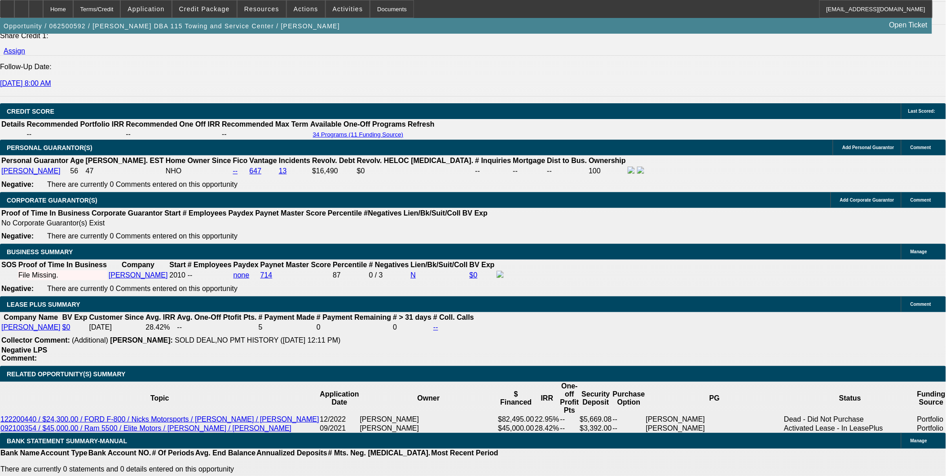
type input "$6.00"
type input "3080"
type input "$6,160.00"
type input "9.4"
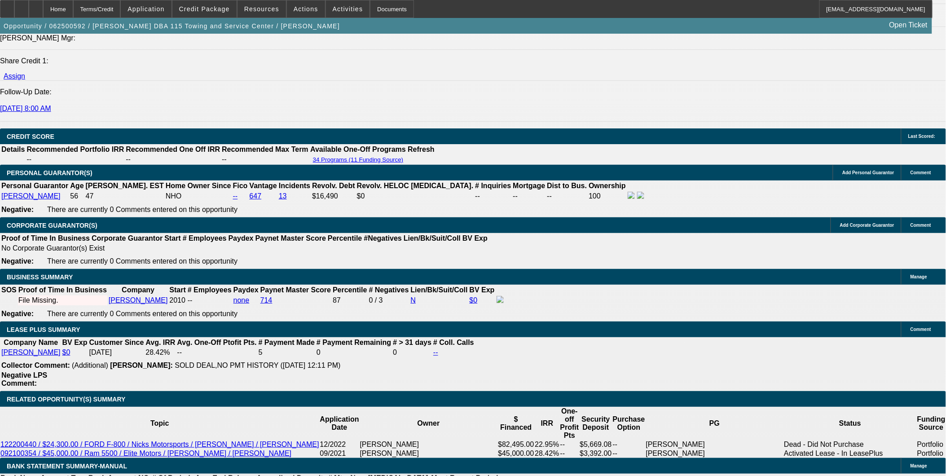
scroll to position [1197, 0]
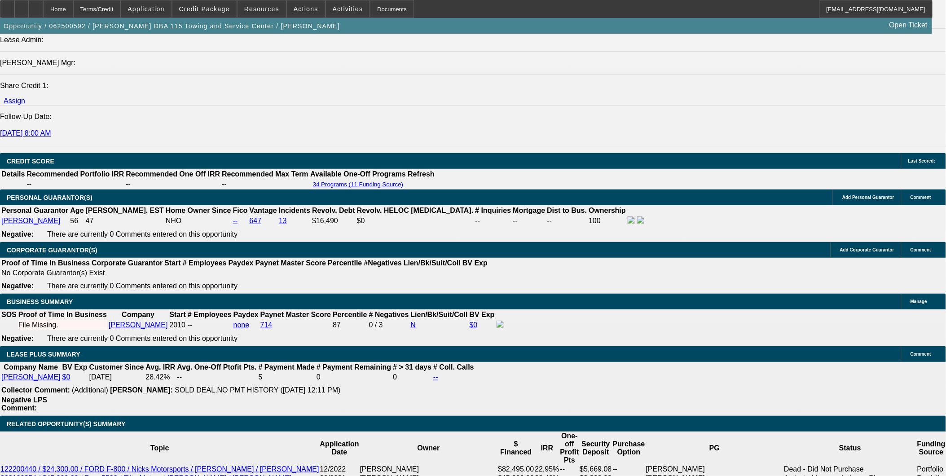
type input "$3,080.00"
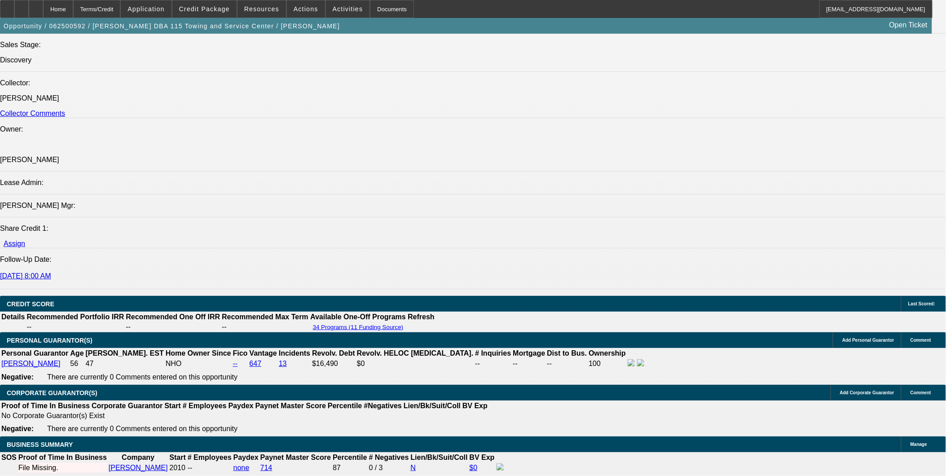
scroll to position [1147, 0]
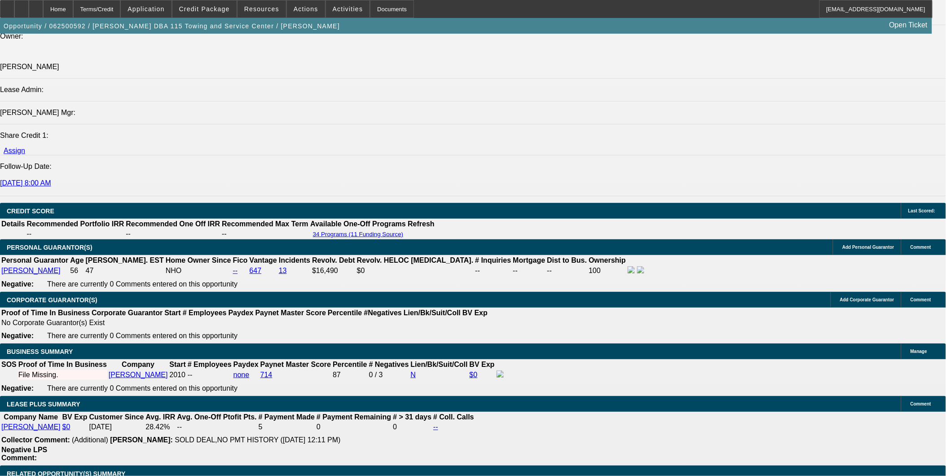
drag, startPoint x: 409, startPoint y: 372, endPoint x: 562, endPoint y: 446, distance: 170.9
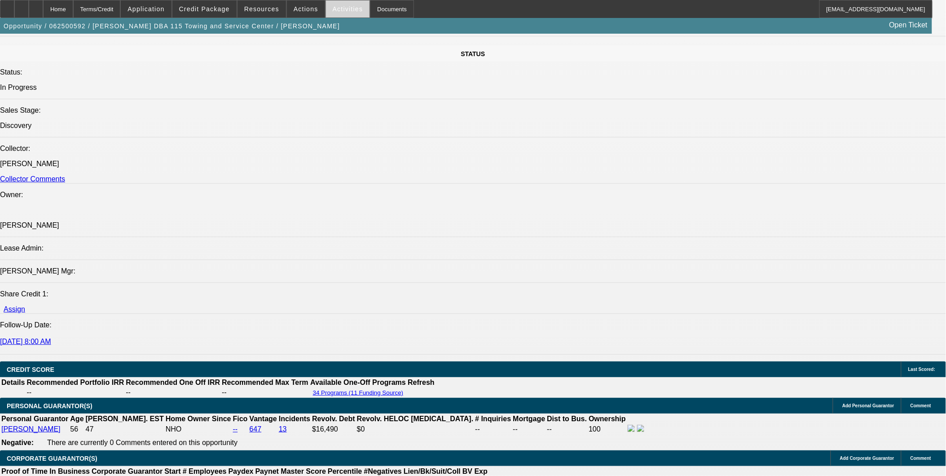
scroll to position [948, 0]
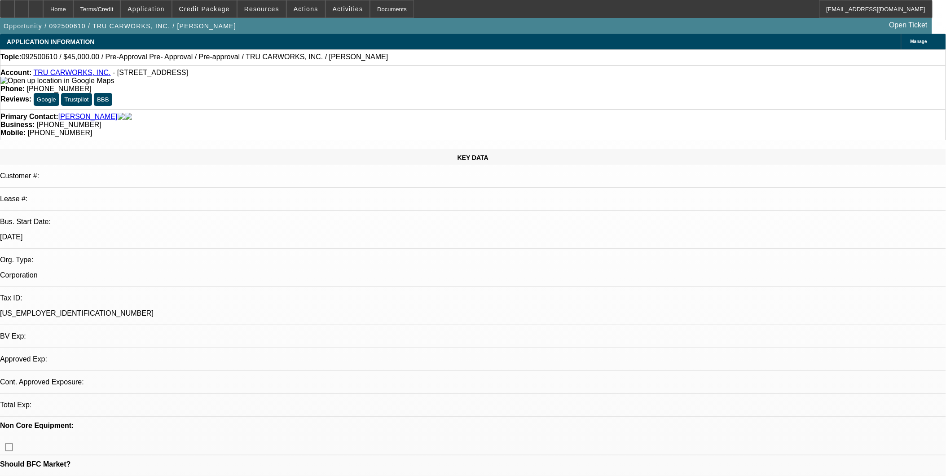
select select "0.1"
select select "0"
select select "0.1"
select select "0"
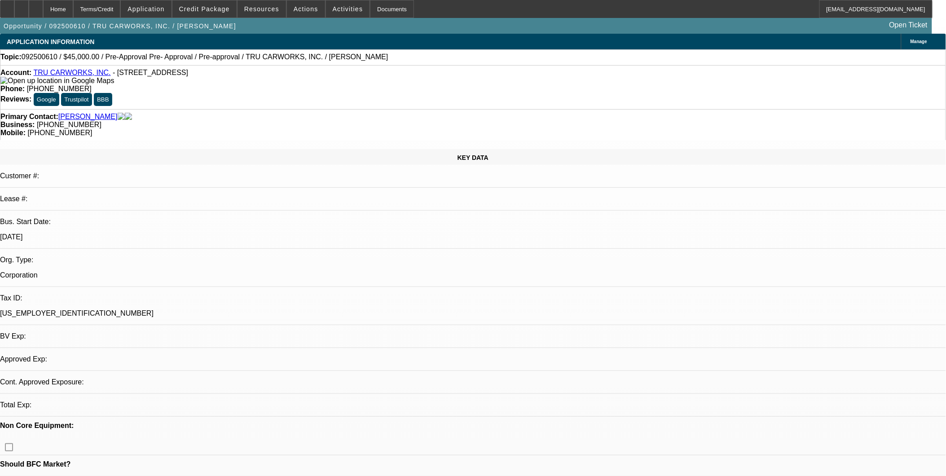
select select "0"
select select "1"
select select "6"
select select "1"
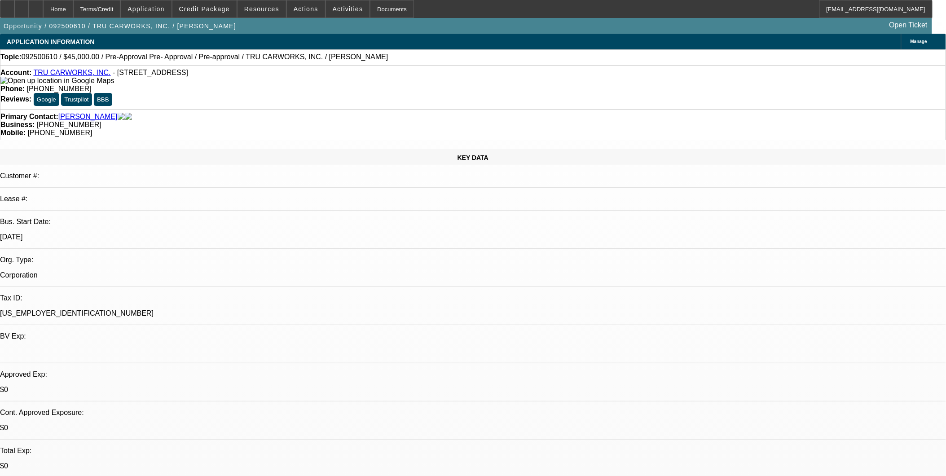
select select "1"
select select "6"
click at [153, 9] on span "Application" at bounding box center [145, 8] width 37 height 7
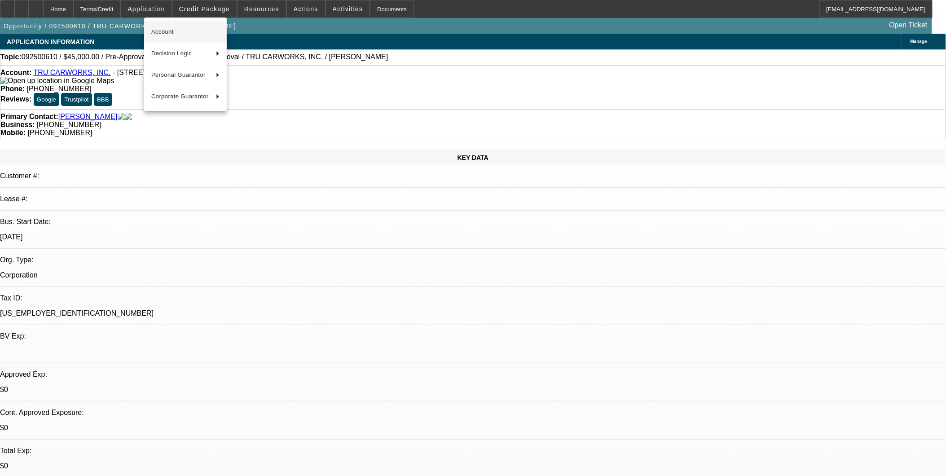
click at [178, 30] on span "Account" at bounding box center [185, 31] width 68 height 11
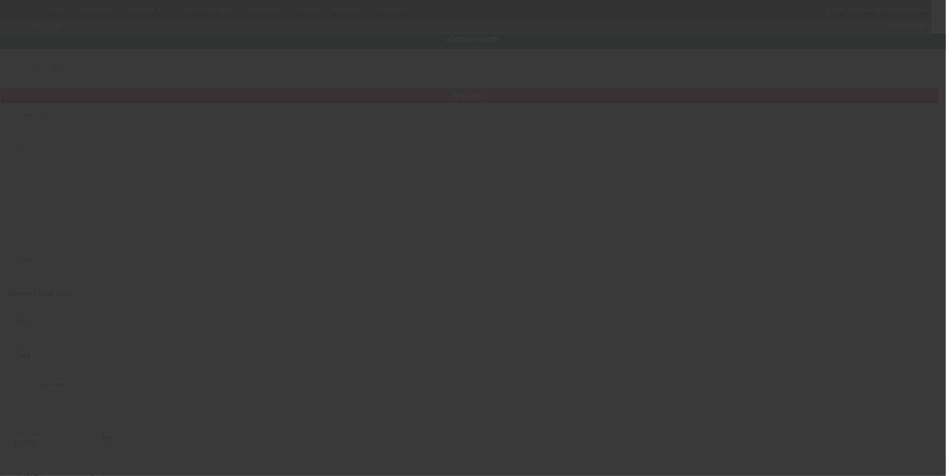
type input "TRU CARWORKS, INC."
type input "6312 Old Branch Ave"
type input "20748"
type input "Temple Hills"
type input "[PHONE_NUMBER]"
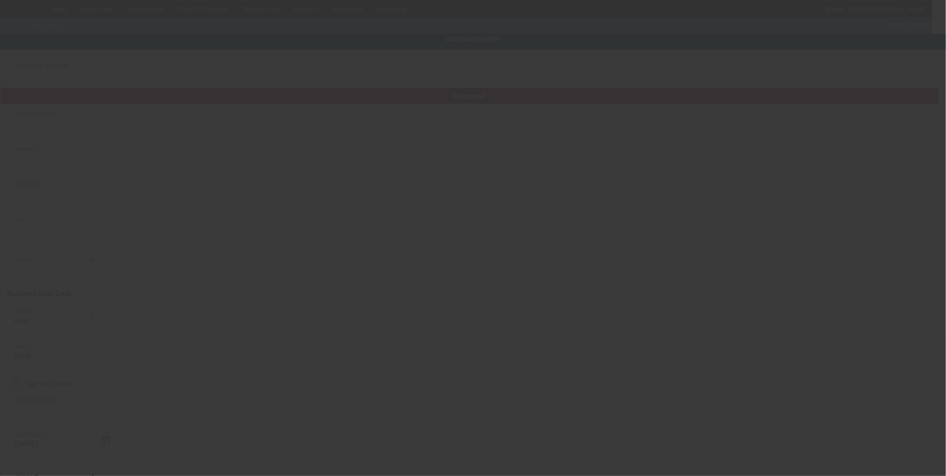
type input "trucarworks20735@gmail.co"
type input "[US_EMPLOYER_IDENTIFICATION_NUMBER]"
type input "9/26/2025"
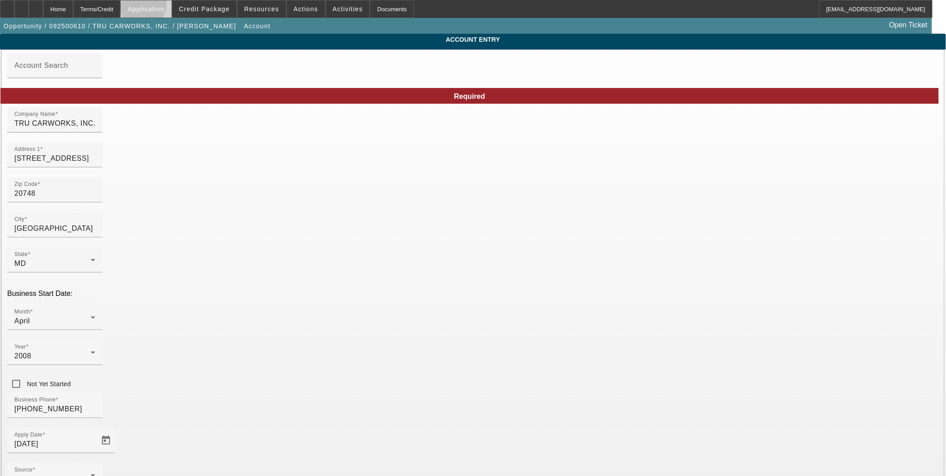
click at [164, 7] on span "Application" at bounding box center [145, 8] width 37 height 7
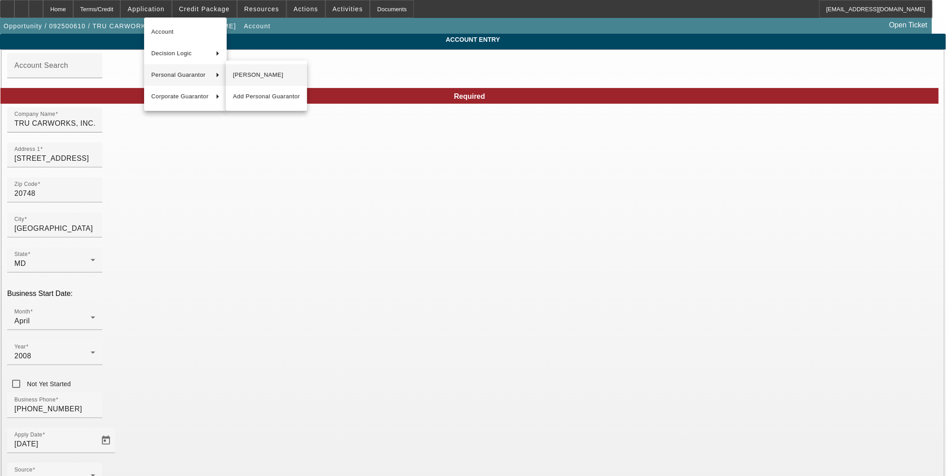
click at [243, 74] on span "[PERSON_NAME]" at bounding box center [266, 75] width 67 height 11
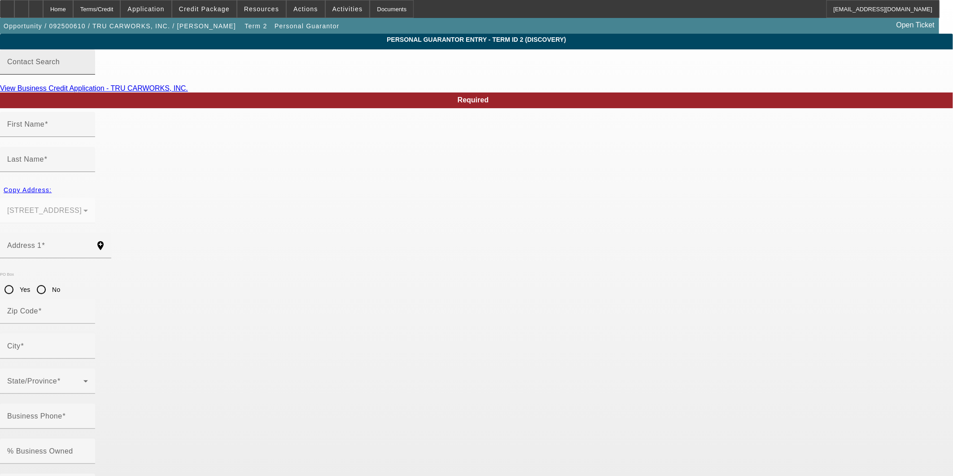
type input "Walter"
type input "Watson"
type input "6312 Old Branch Ave"
radio input "true"
type input "20748"
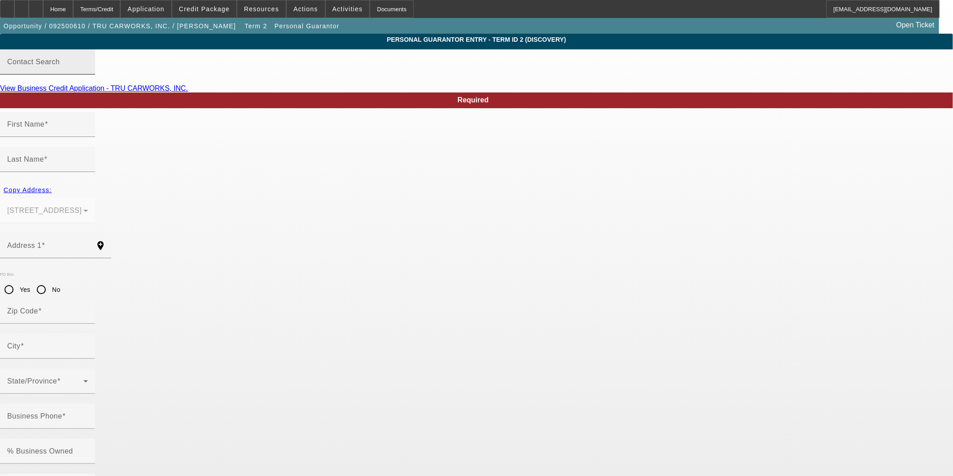
type input "Temple Hills"
type input "[PHONE_NUMBER]"
type input "100"
type input "213-19-1408"
type input "trucarworks20735@gmail.co"
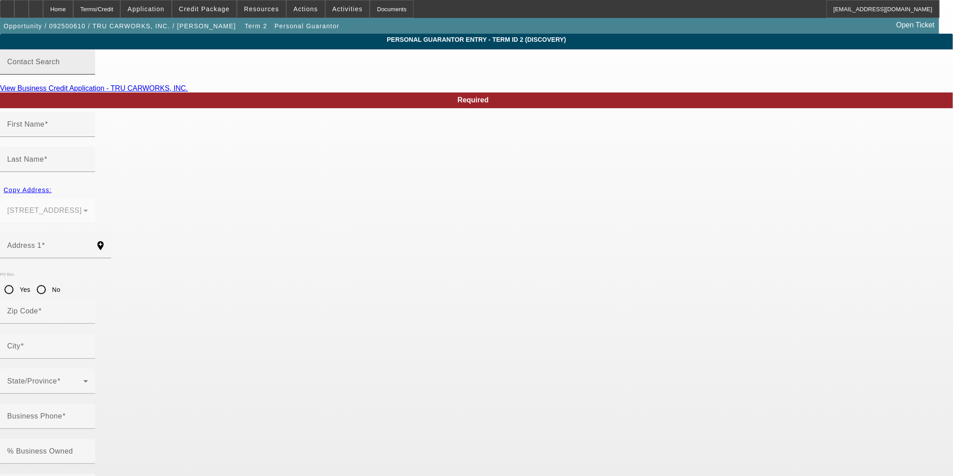
type input "[PHONE_NUMBER]"
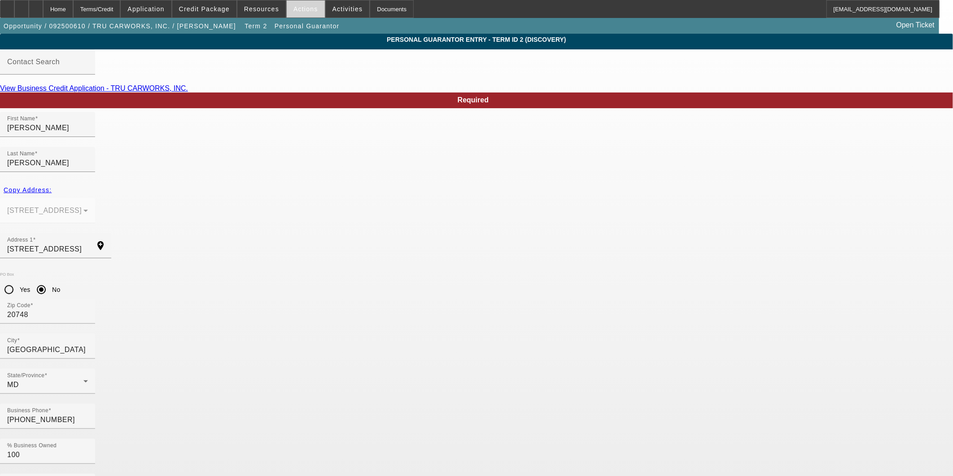
click at [305, 14] on span at bounding box center [306, 9] width 38 height 22
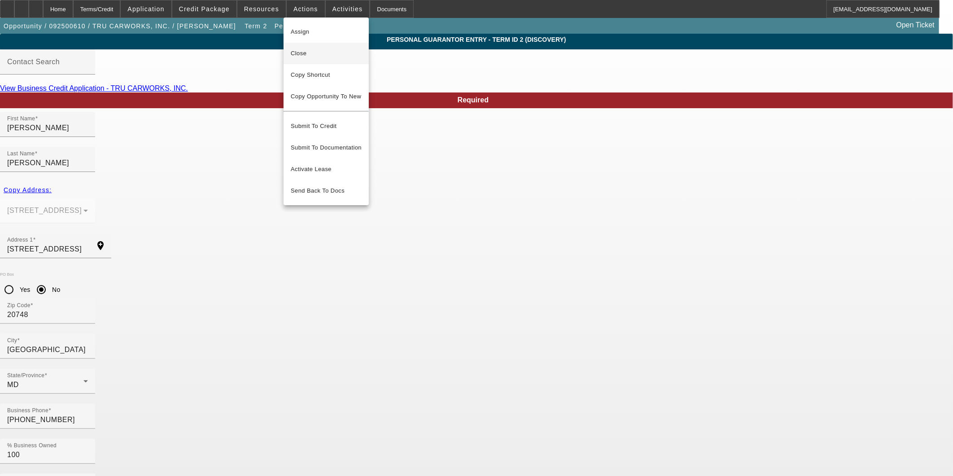
click at [333, 54] on span "Close" at bounding box center [326, 53] width 71 height 11
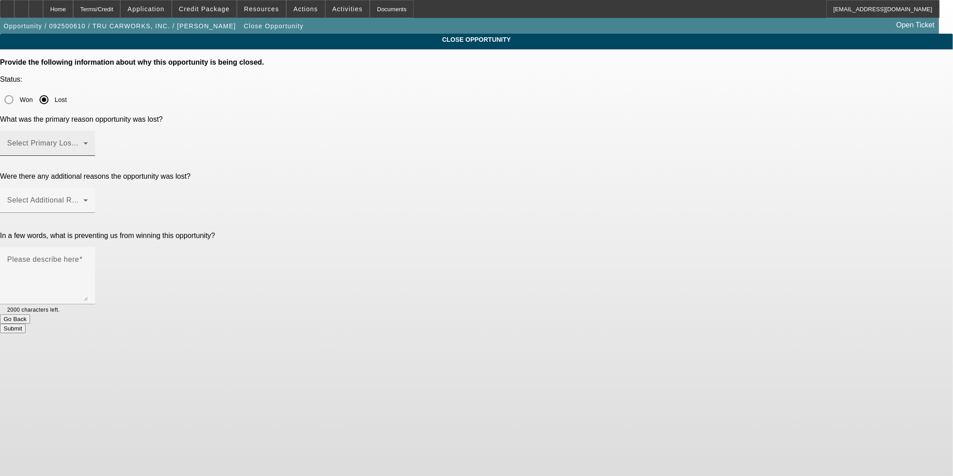
click at [83, 141] on span at bounding box center [45, 146] width 76 height 11
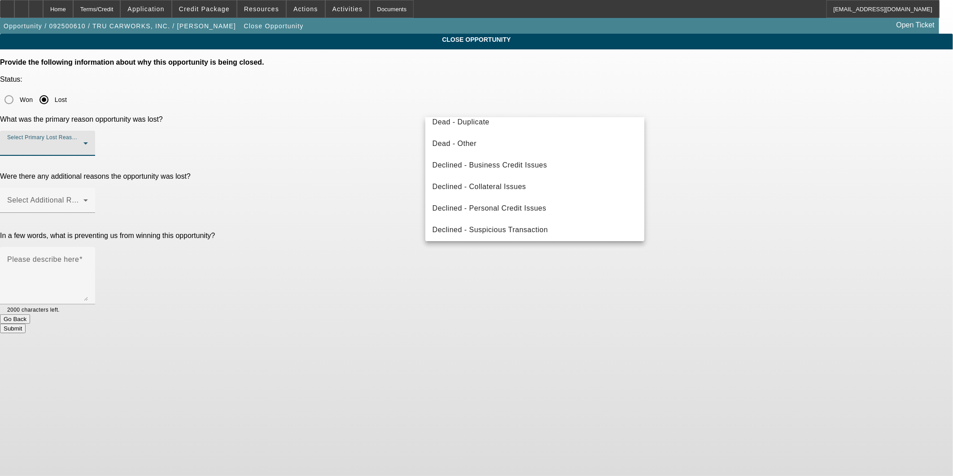
scroll to position [120, 0]
click at [526, 201] on span "Declined - Personal Credit Issues" at bounding box center [490, 206] width 114 height 11
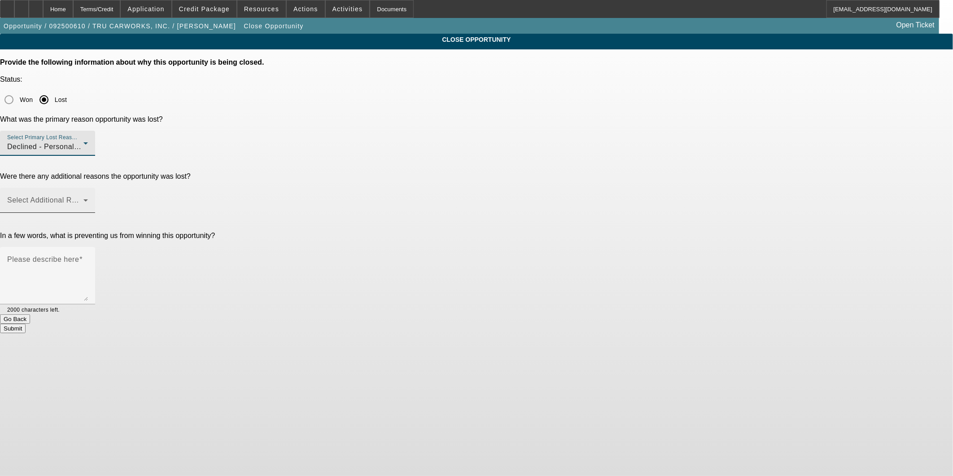
click at [83, 198] on span at bounding box center [45, 203] width 76 height 11
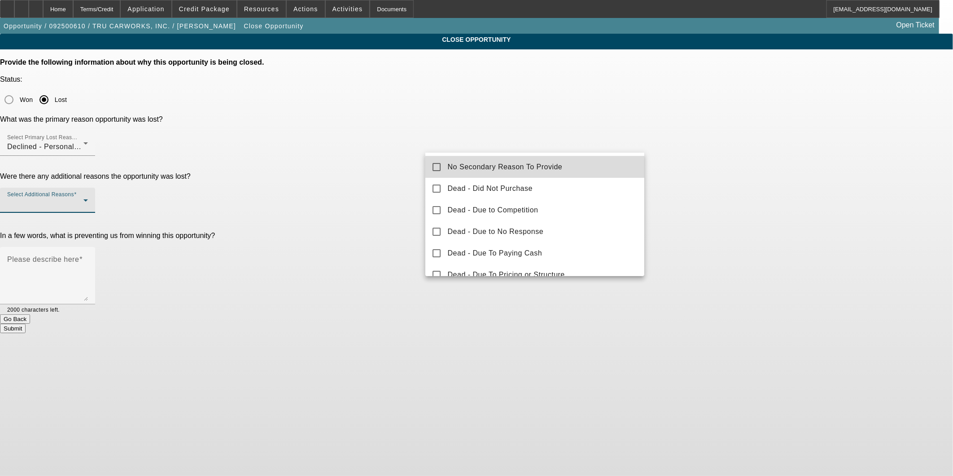
click at [540, 165] on span "No Secondary Reason To Provide" at bounding box center [505, 167] width 115 height 11
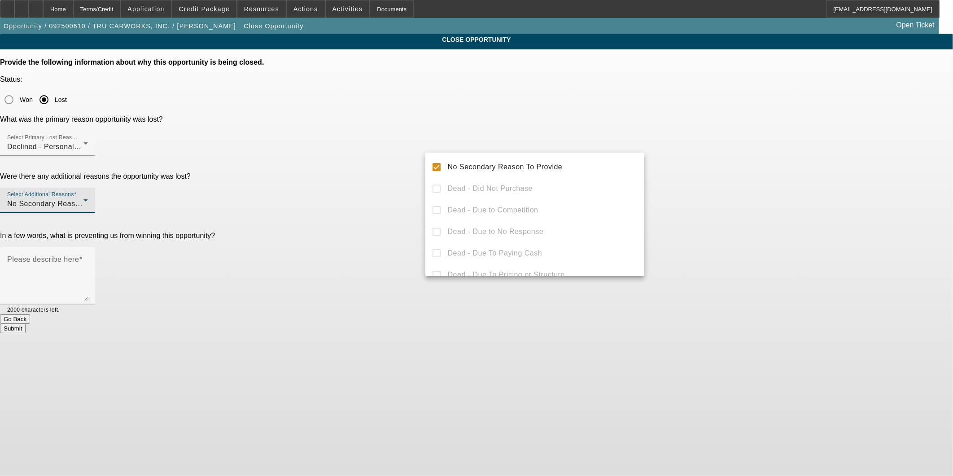
click at [783, 145] on div at bounding box center [476, 238] width 953 height 476
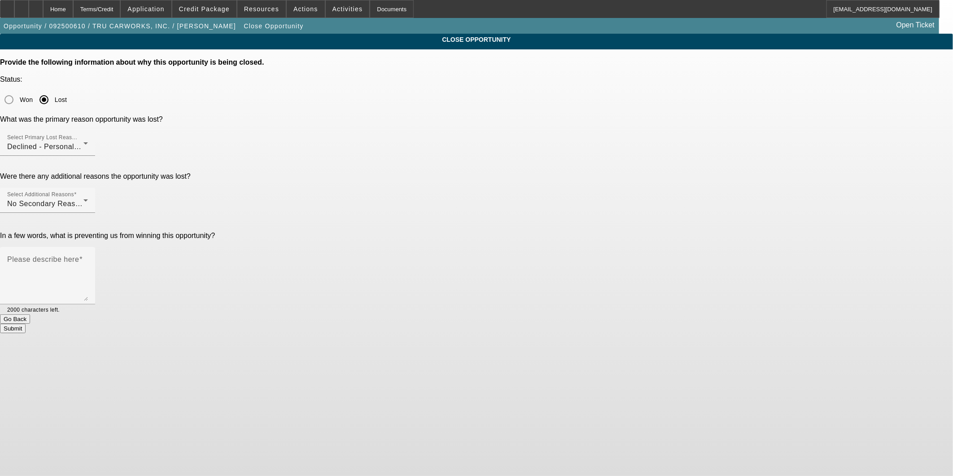
click at [26, 324] on button "Submit" at bounding box center [13, 328] width 26 height 9
click at [88, 258] on textarea "Please describe here" at bounding box center [47, 279] width 81 height 43
type textarea "declined"
click at [26, 324] on button "Submit" at bounding box center [13, 328] width 26 height 9
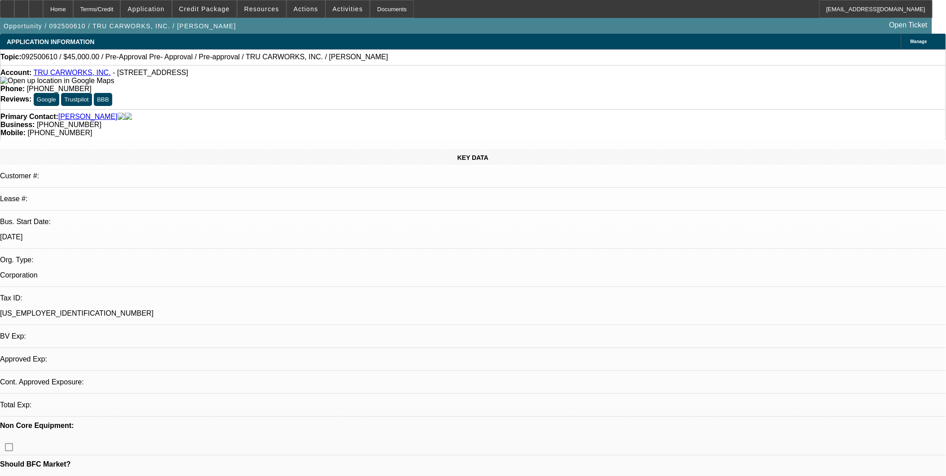
select select "0.1"
select select "0"
select select "0.1"
select select "0"
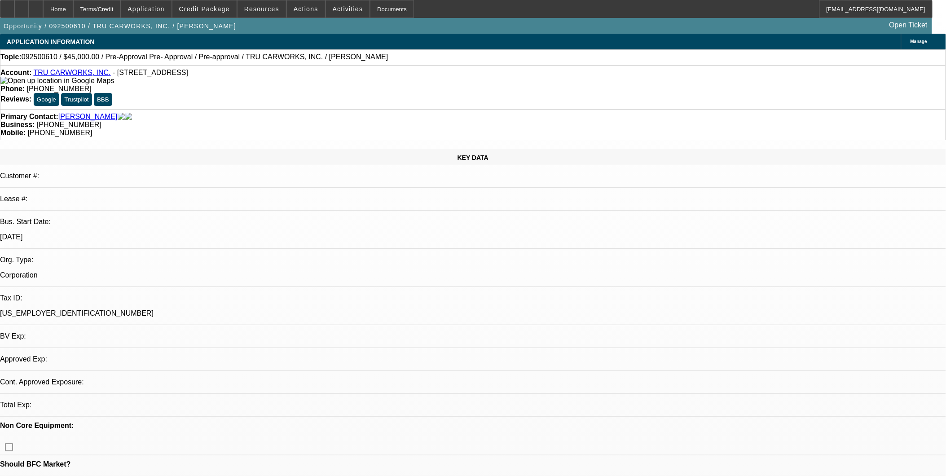
select select "0"
select select "1"
select select "6"
select select "1"
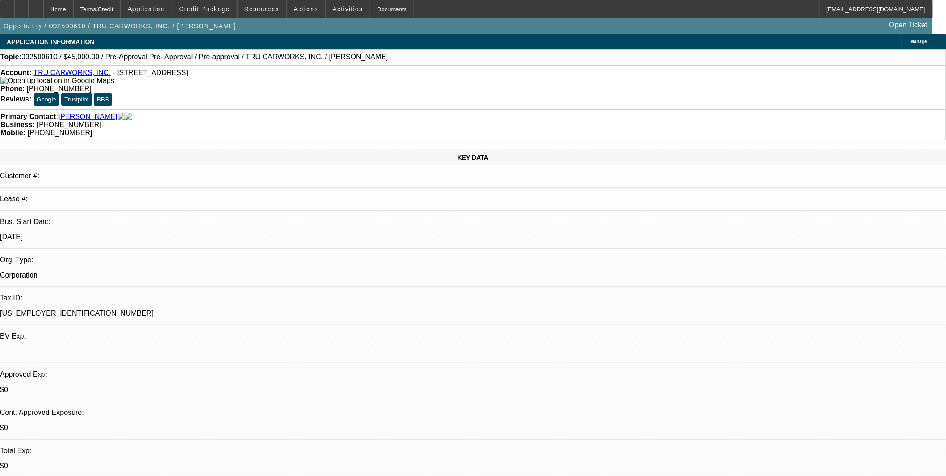
select select "1"
select select "6"
drag, startPoint x: 546, startPoint y: 260, endPoint x: 546, endPoint y: 246, distance: 14.8
